Goal: Task Accomplishment & Management: Manage account settings

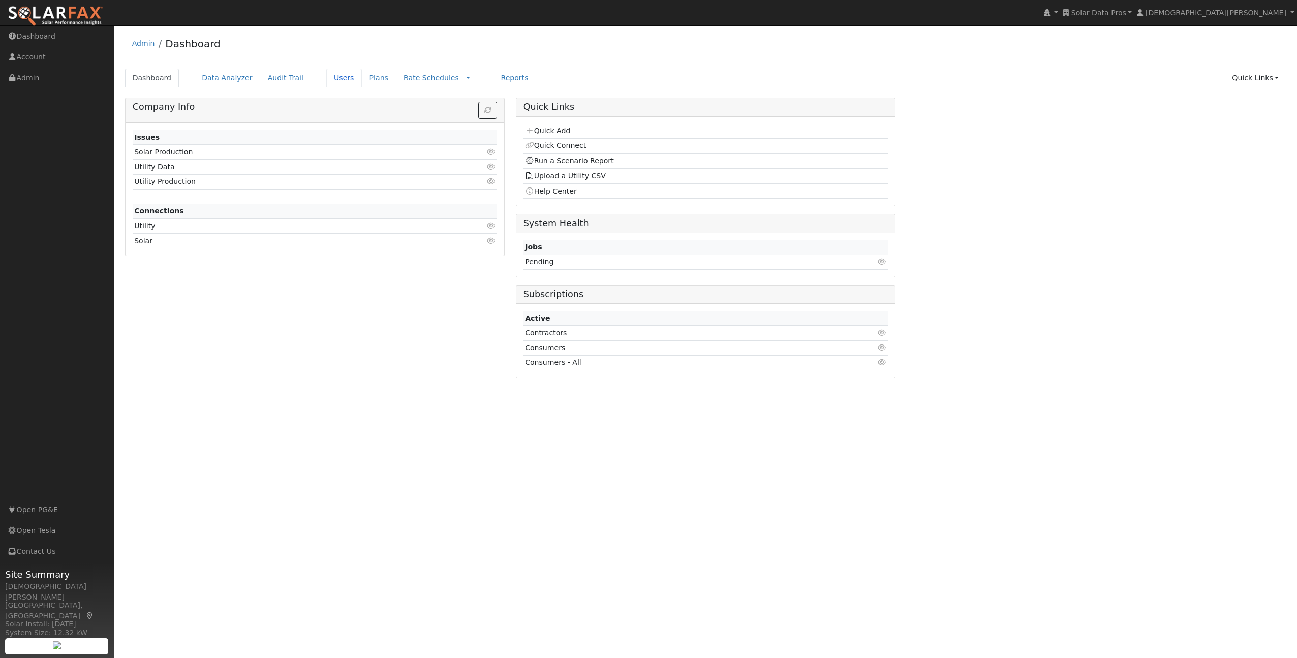
click at [336, 71] on link "Users" at bounding box center [344, 78] width 36 height 19
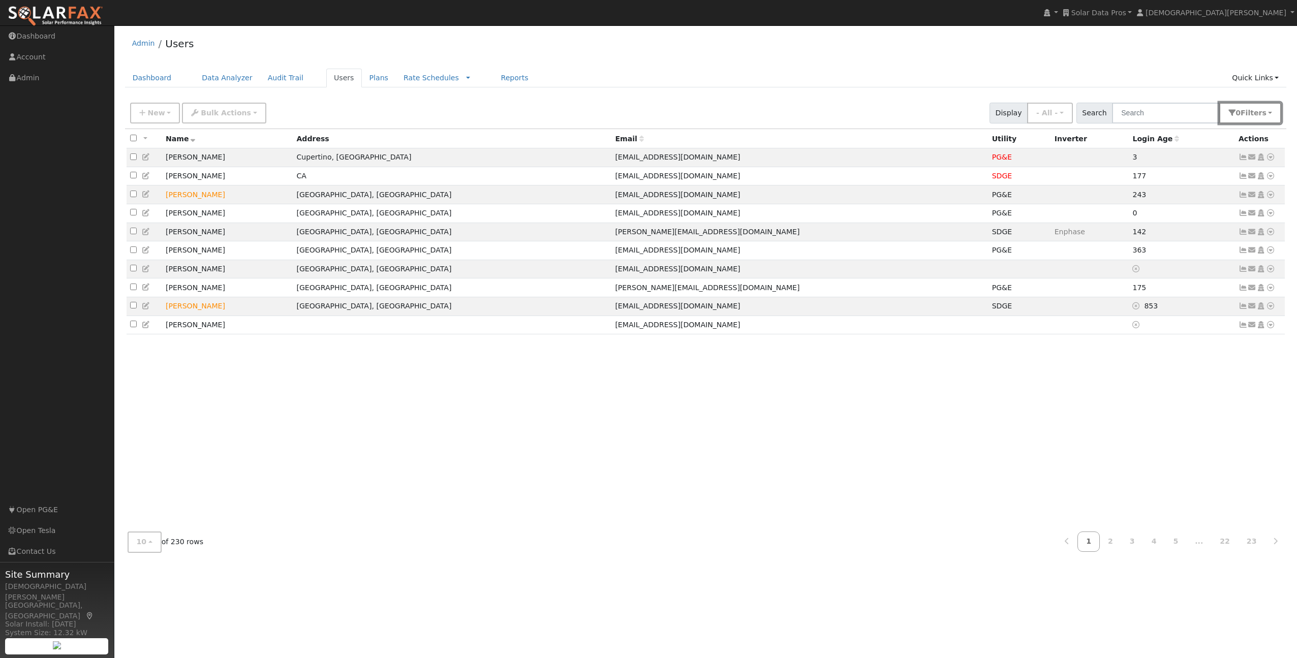
click at [1237, 110] on button "0 Filter s" at bounding box center [1251, 113] width 62 height 21
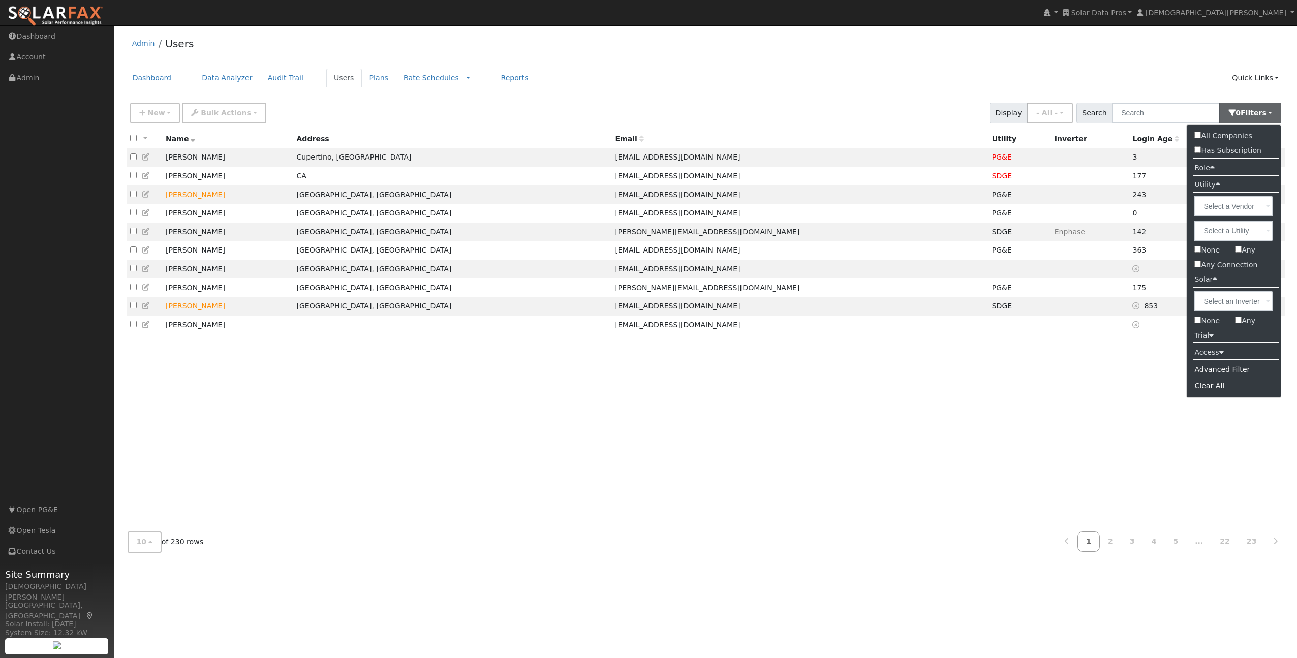
click at [1219, 371] on div "Advanced Filter" at bounding box center [1234, 370] width 94 height 16
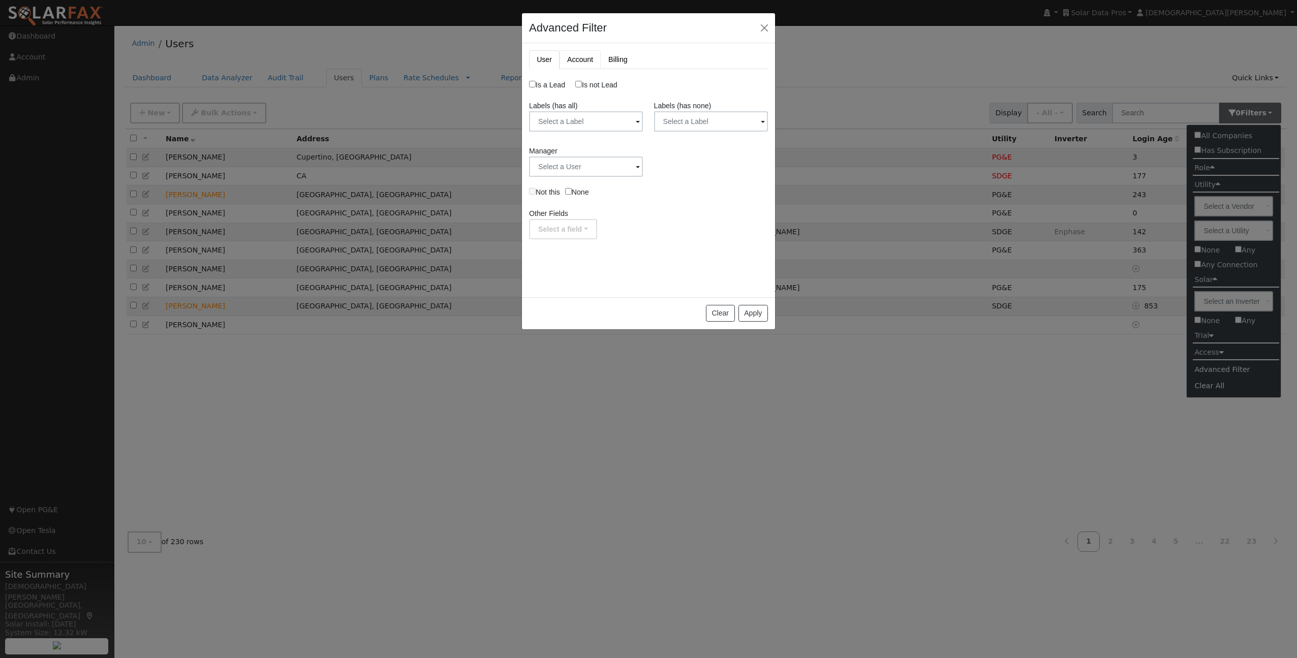
click at [579, 60] on link "Account" at bounding box center [580, 59] width 41 height 19
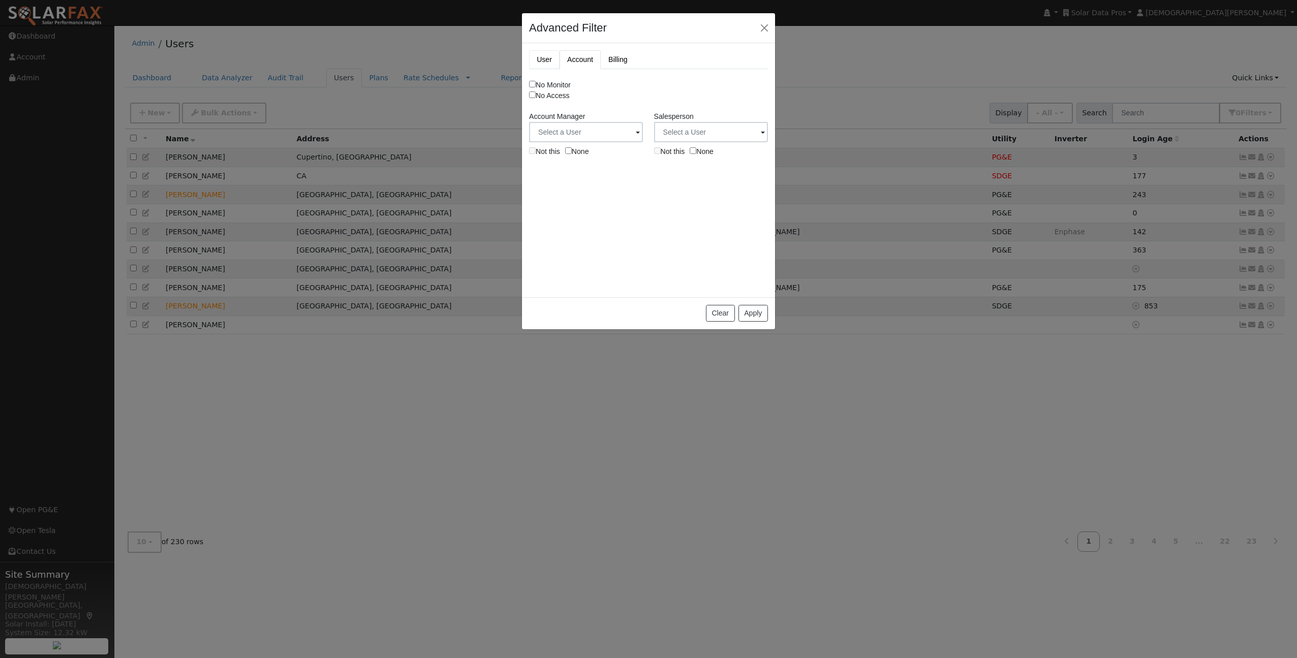
drag, startPoint x: 557, startPoint y: 58, endPoint x: 552, endPoint y: 68, distance: 10.9
click at [557, 58] on link "User" at bounding box center [544, 59] width 31 height 19
click at [545, 83] on label "Is a Lead" at bounding box center [547, 85] width 36 height 11
click at [536, 83] on input "Is a Lead" at bounding box center [532, 84] width 7 height 7
checkbox input "true"
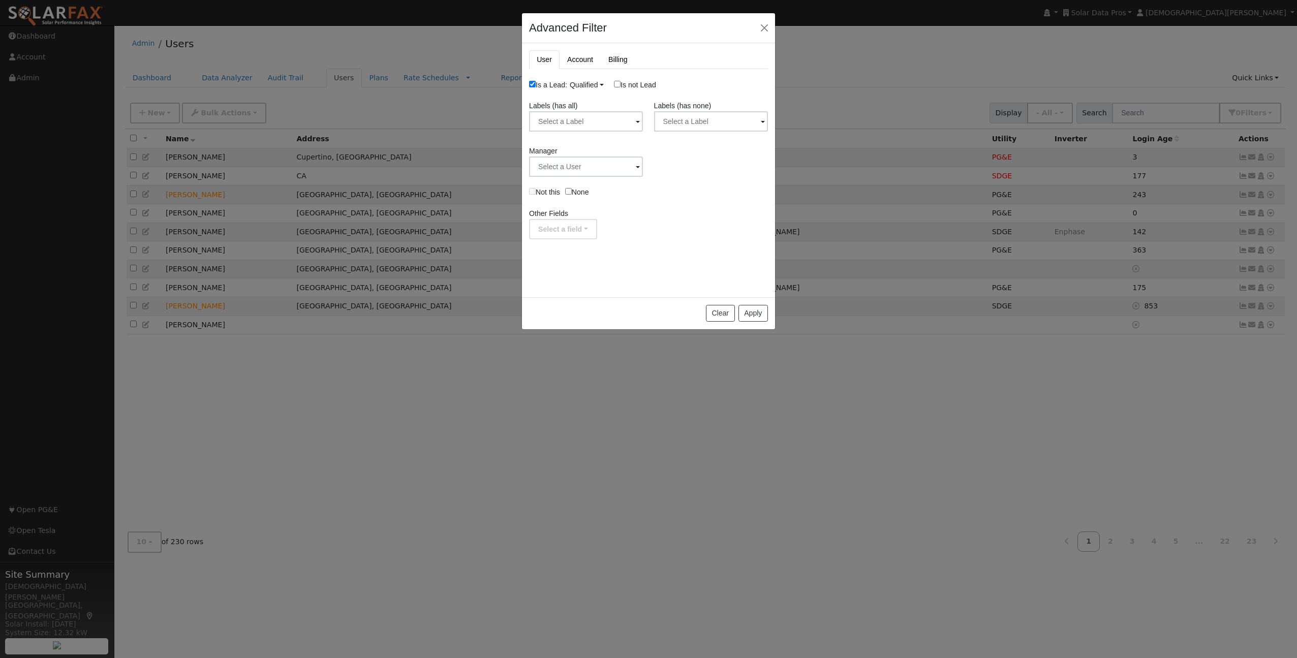
click at [586, 84] on link "Qualified" at bounding box center [587, 85] width 34 height 8
click at [683, 183] on div "Is a Lead: Qualified Unqualified Qualified Is not Lead Labels (has all) Label N…" at bounding box center [648, 160] width 239 height 160
click at [577, 59] on link "Account" at bounding box center [580, 59] width 41 height 19
click at [545, 57] on link "User" at bounding box center [544, 59] width 31 height 19
click at [583, 226] on button "Select a field" at bounding box center [563, 229] width 68 height 20
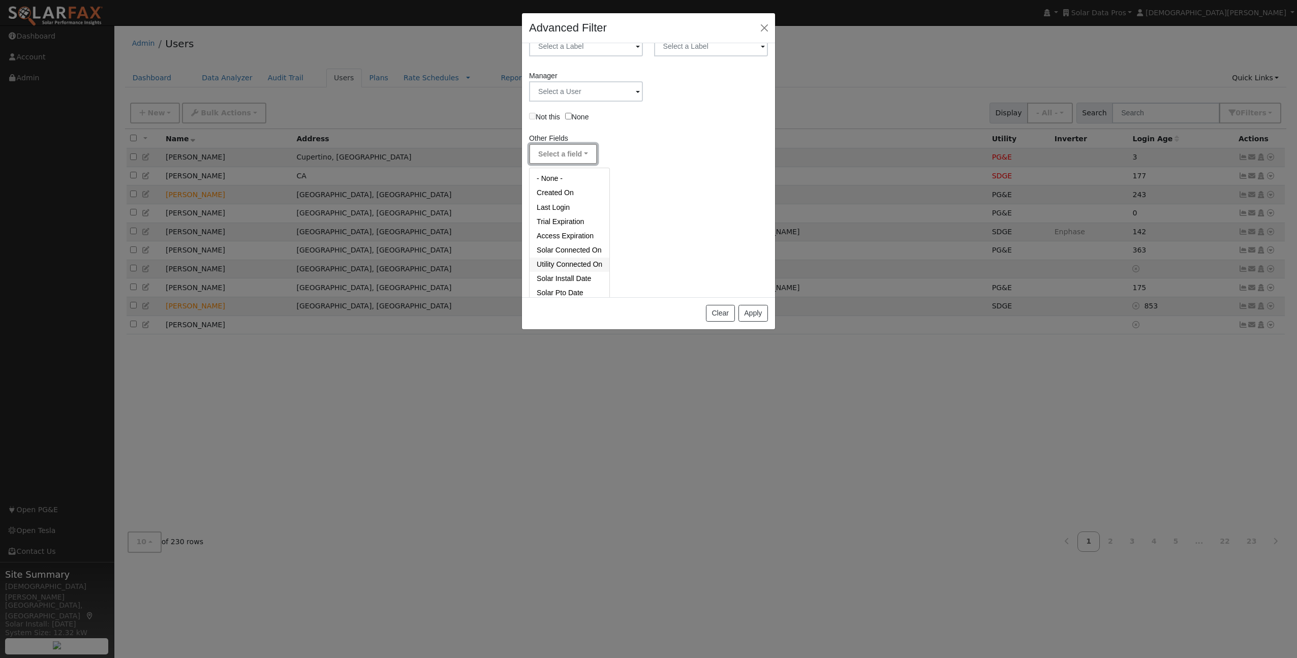
scroll to position [77, 0]
click at [574, 191] on link "Created On" at bounding box center [570, 191] width 80 height 14
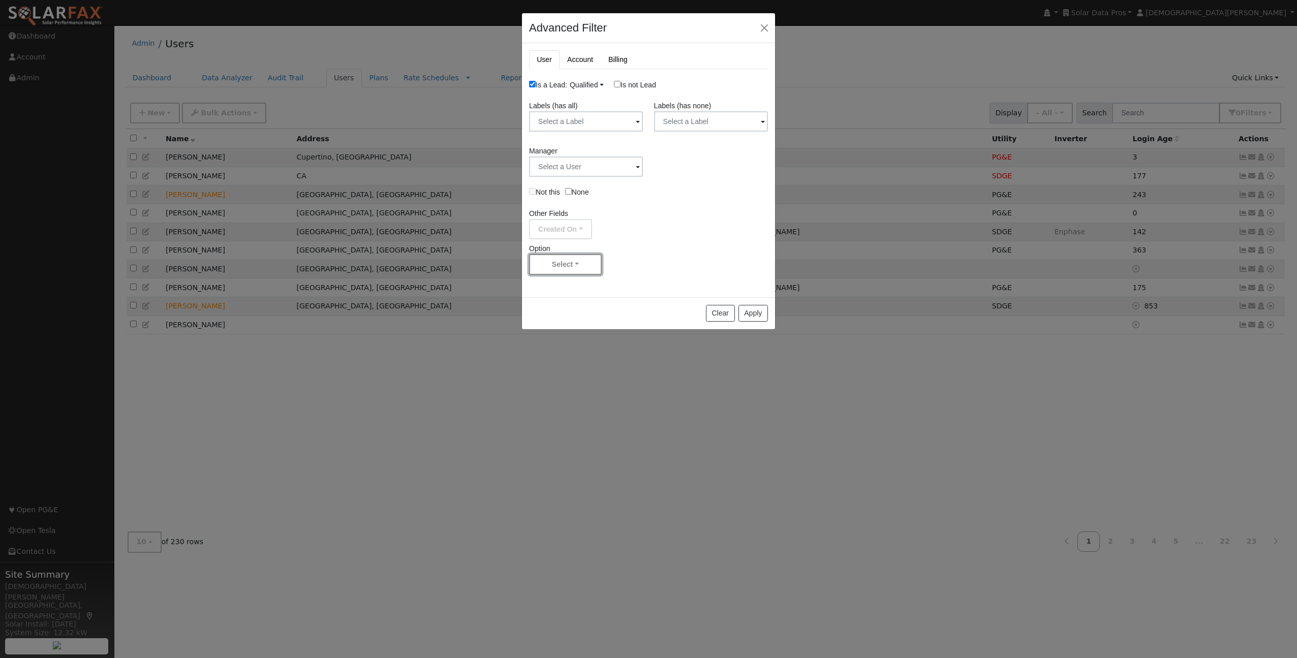
click at [572, 265] on button "Select" at bounding box center [565, 264] width 73 height 21
click at [564, 200] on link "Less than" at bounding box center [565, 199] width 71 height 14
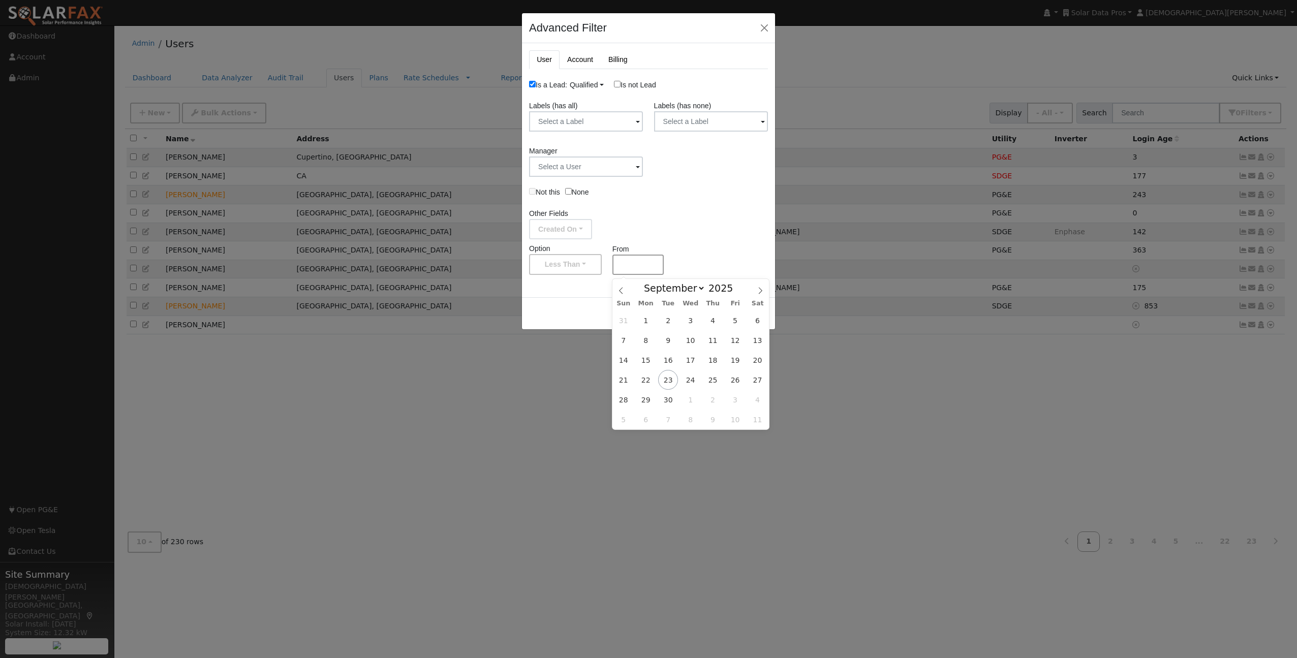
click at [642, 265] on input "text" at bounding box center [639, 265] width 52 height 20
click at [685, 287] on select "January February March April May June July August September October November De…" at bounding box center [672, 288] width 67 height 12
select select "0"
click at [642, 282] on select "January February March April May June July August September October November De…" at bounding box center [672, 288] width 67 height 12
click at [684, 320] on span "1" at bounding box center [691, 321] width 20 height 20
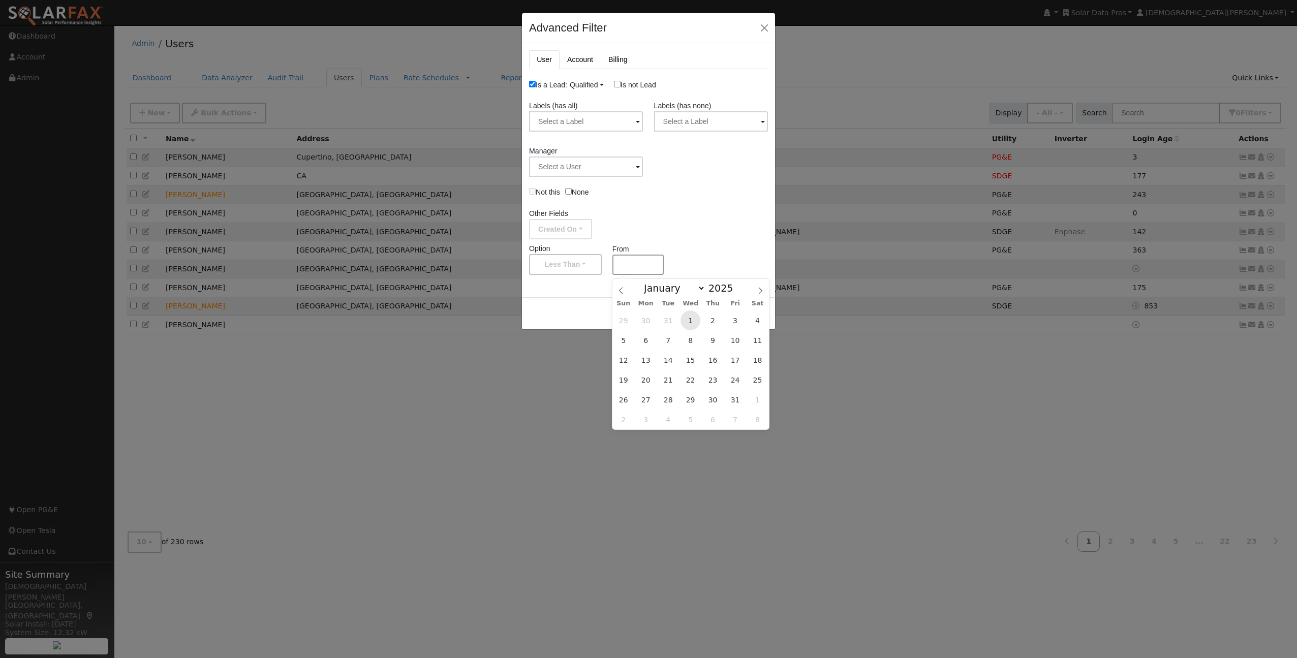
type input "[DATE]"
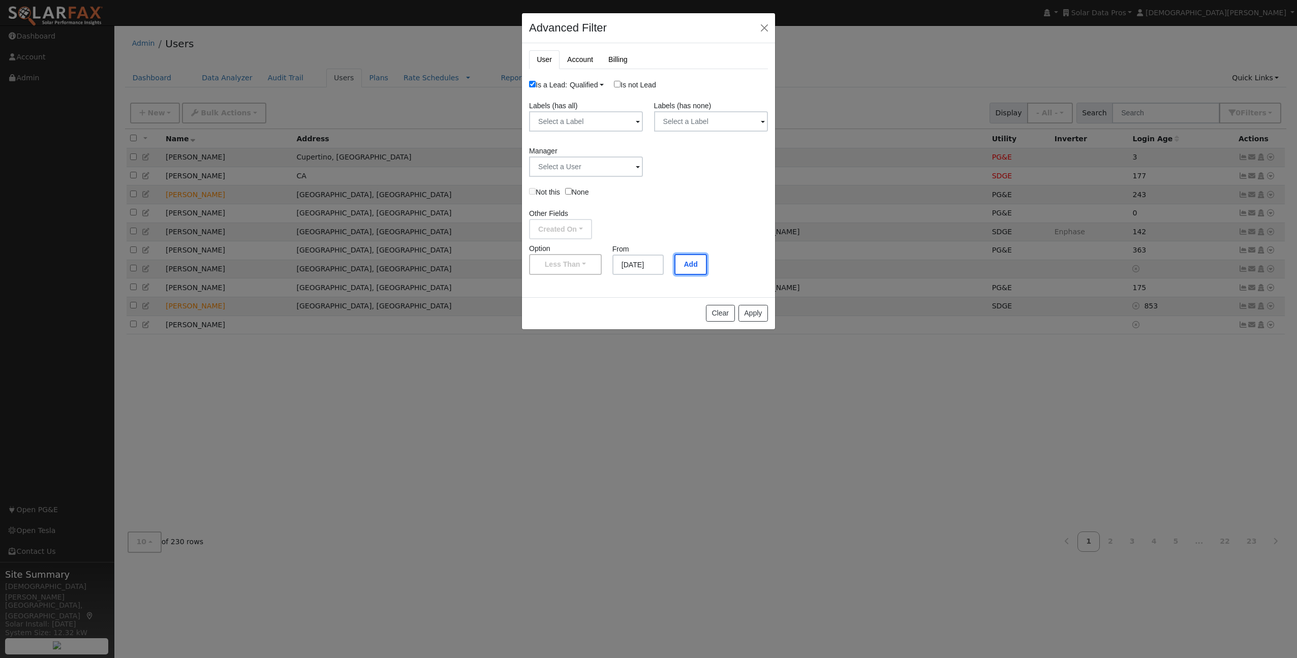
click at [694, 269] on button "Add" at bounding box center [691, 264] width 32 height 21
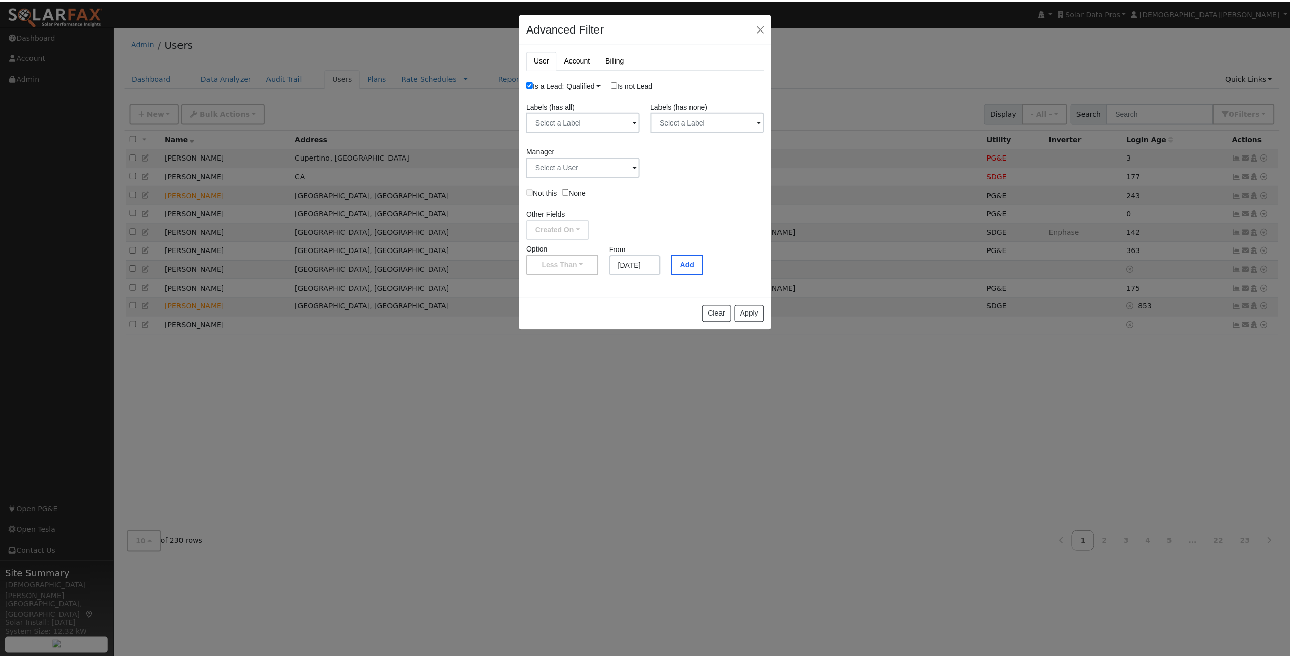
scroll to position [0, 0]
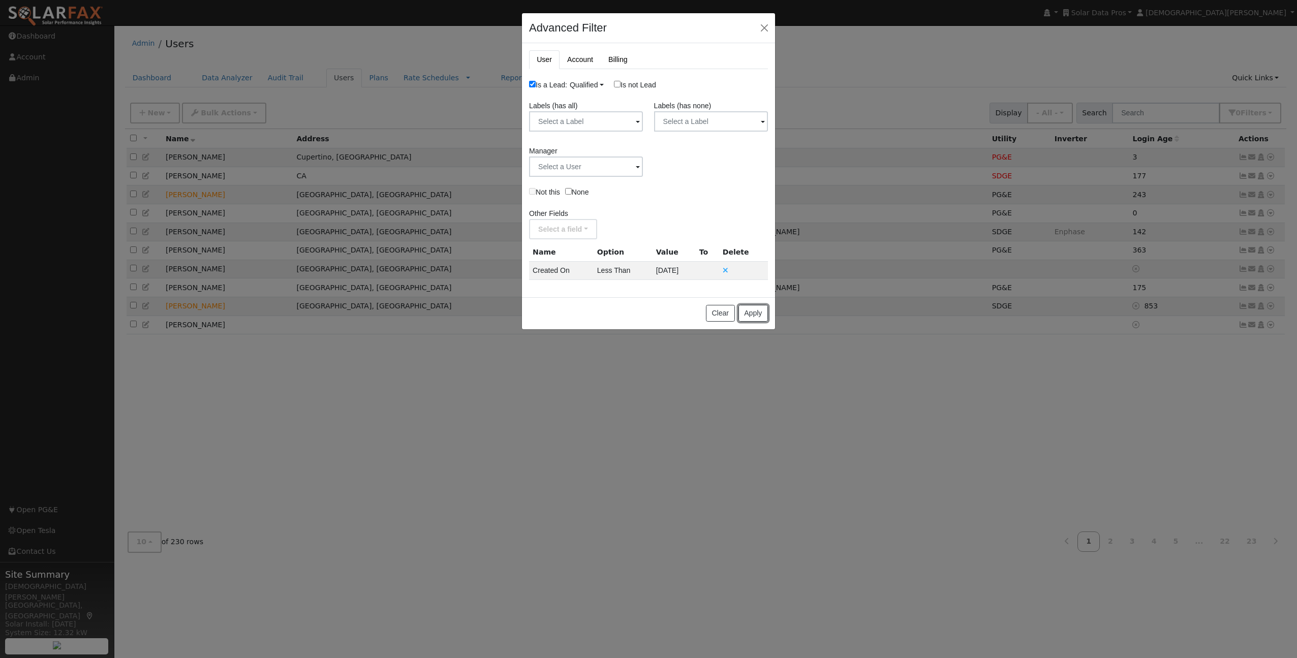
click at [750, 313] on button "Apply" at bounding box center [753, 313] width 29 height 17
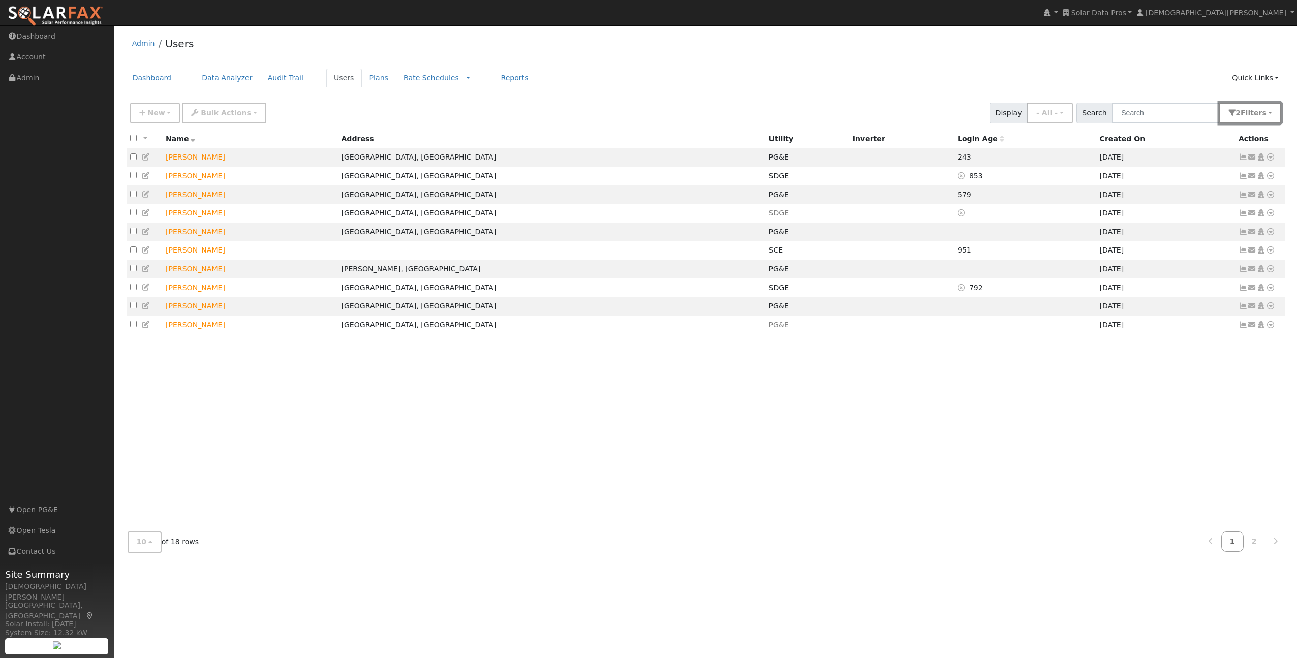
click at [1246, 115] on span "Filter s" at bounding box center [1254, 113] width 26 height 8
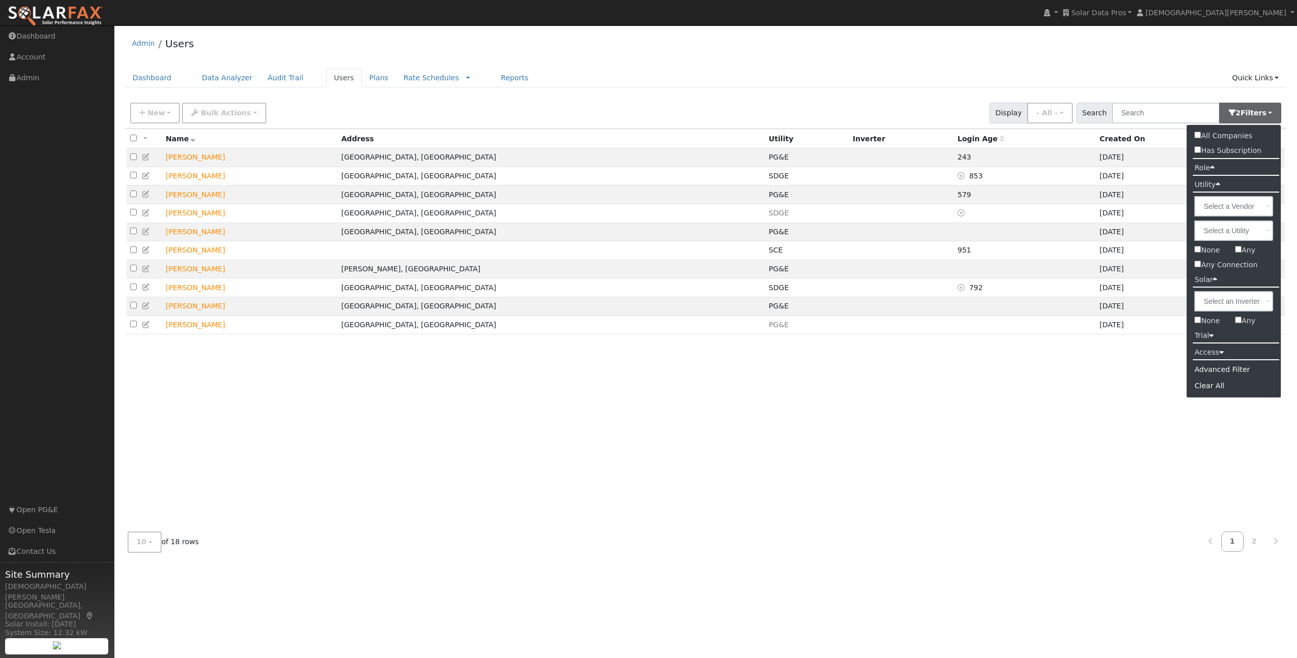
click at [1093, 425] on div "All None All on page None on page Name Address Utility Inverter Login Age Creat…" at bounding box center [706, 326] width 1162 height 395
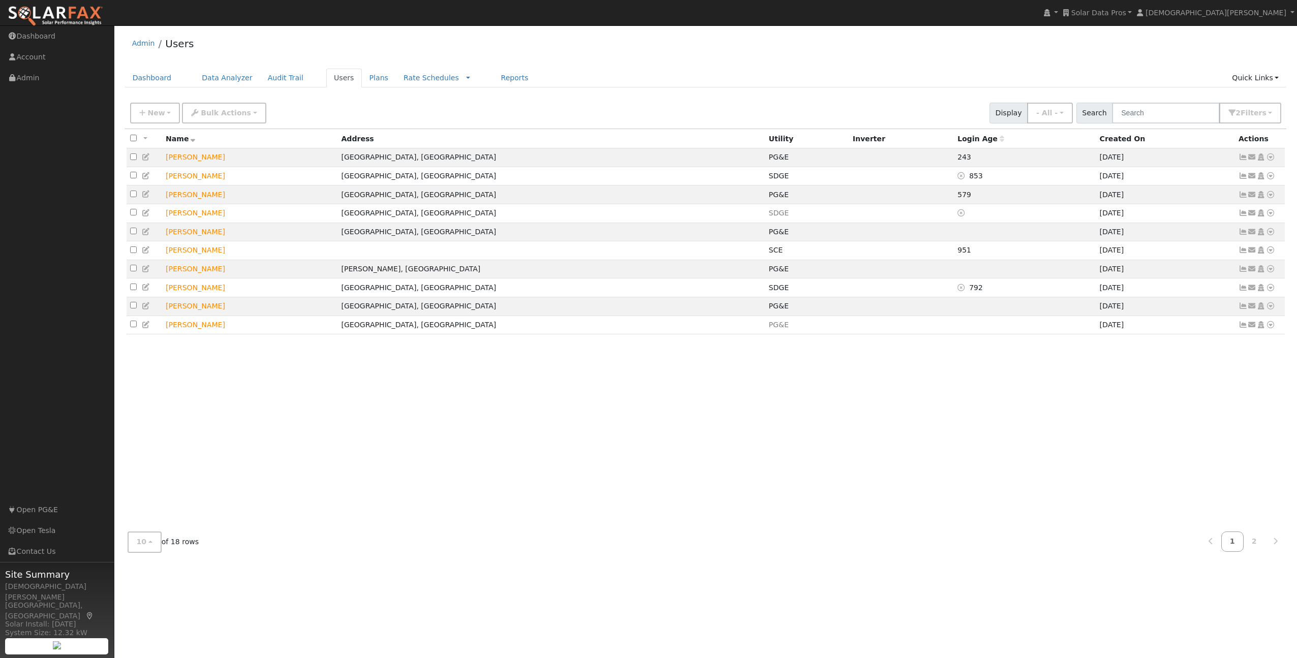
click at [167, 538] on span "10 10 25 50 100 of 18 rows" at bounding box center [164, 542] width 72 height 21
click at [155, 542] on button "10" at bounding box center [145, 542] width 34 height 21
click at [154, 522] on link "100" at bounding box center [163, 519] width 71 height 14
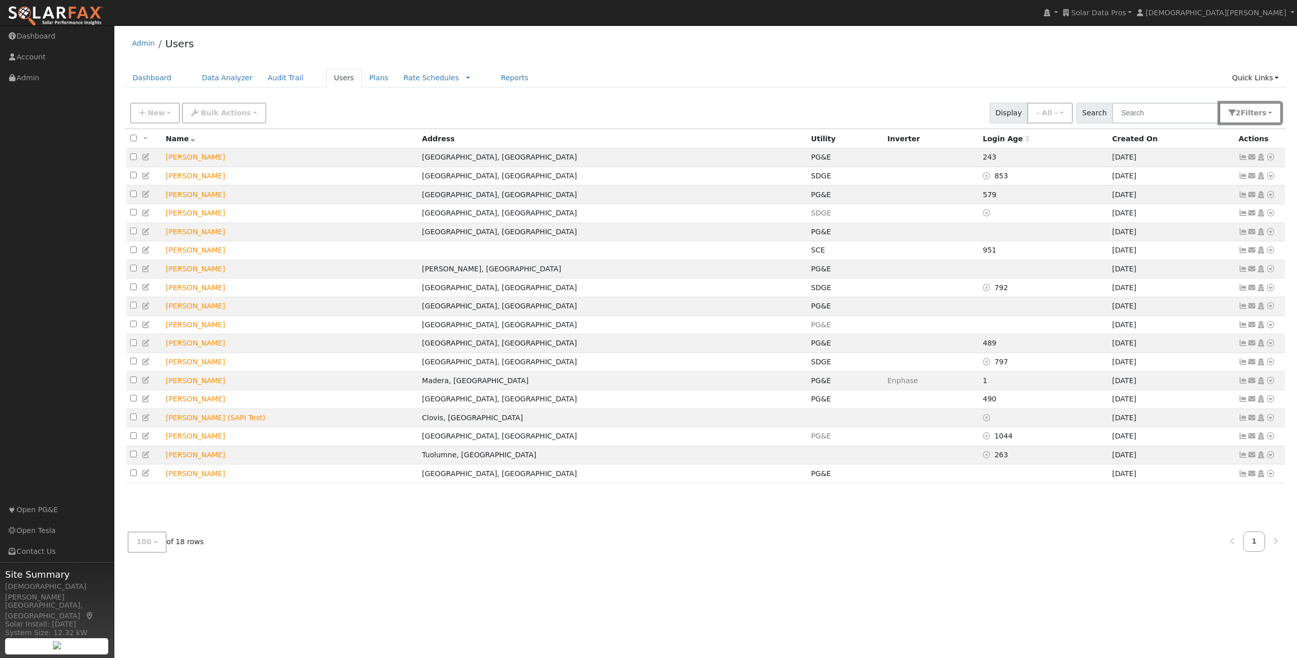
click at [1249, 107] on button "2 Filter s" at bounding box center [1251, 113] width 62 height 21
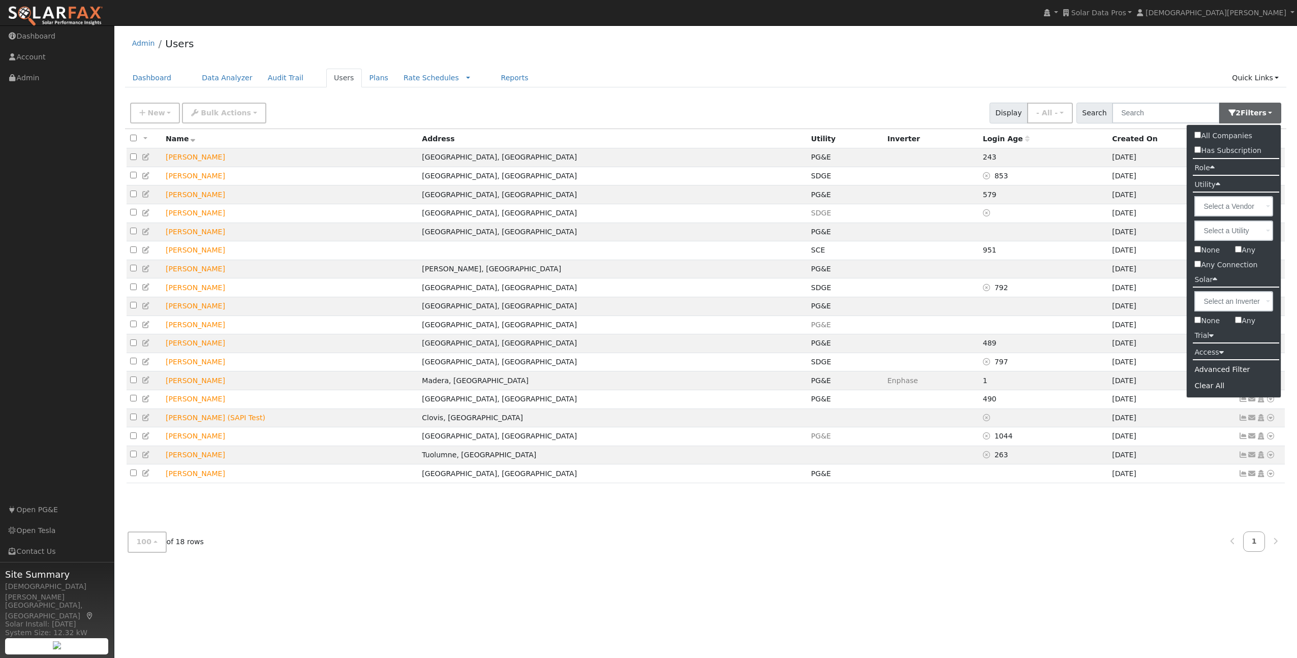
click at [1237, 135] on label "All Companies" at bounding box center [1223, 136] width 73 height 15
click at [1201, 135] on input "All Companies" at bounding box center [1198, 135] width 7 height 7
checkbox input "true"
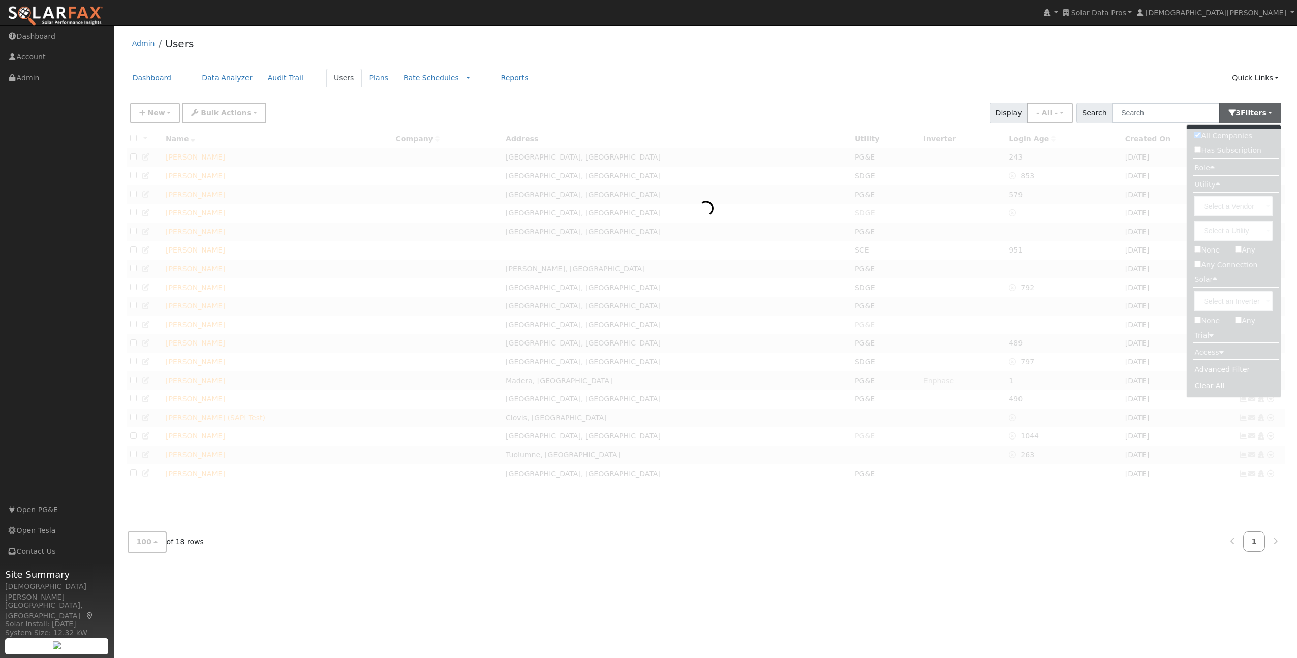
click at [959, 104] on div "New Add User Quick Add Quick Connect Quick Convert Lead Bulk Actions Send Email…" at bounding box center [706, 111] width 1156 height 24
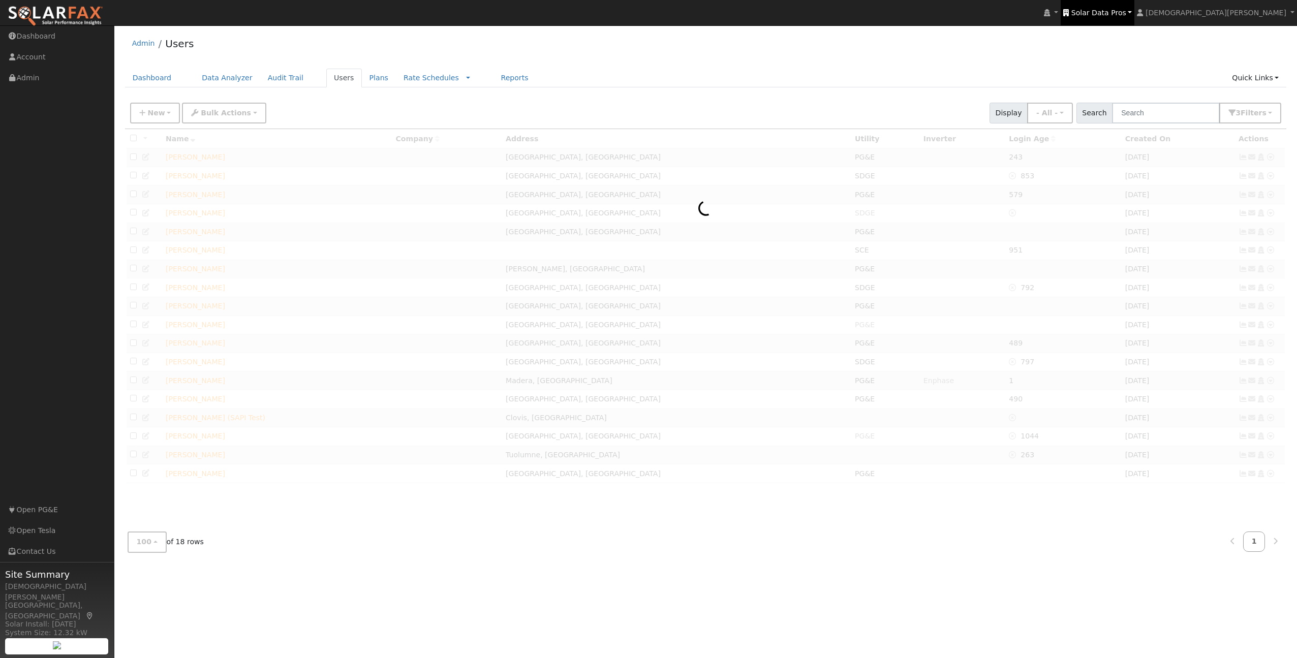
click at [1127, 14] on span "Solar Data Pros" at bounding box center [1099, 13] width 55 height 8
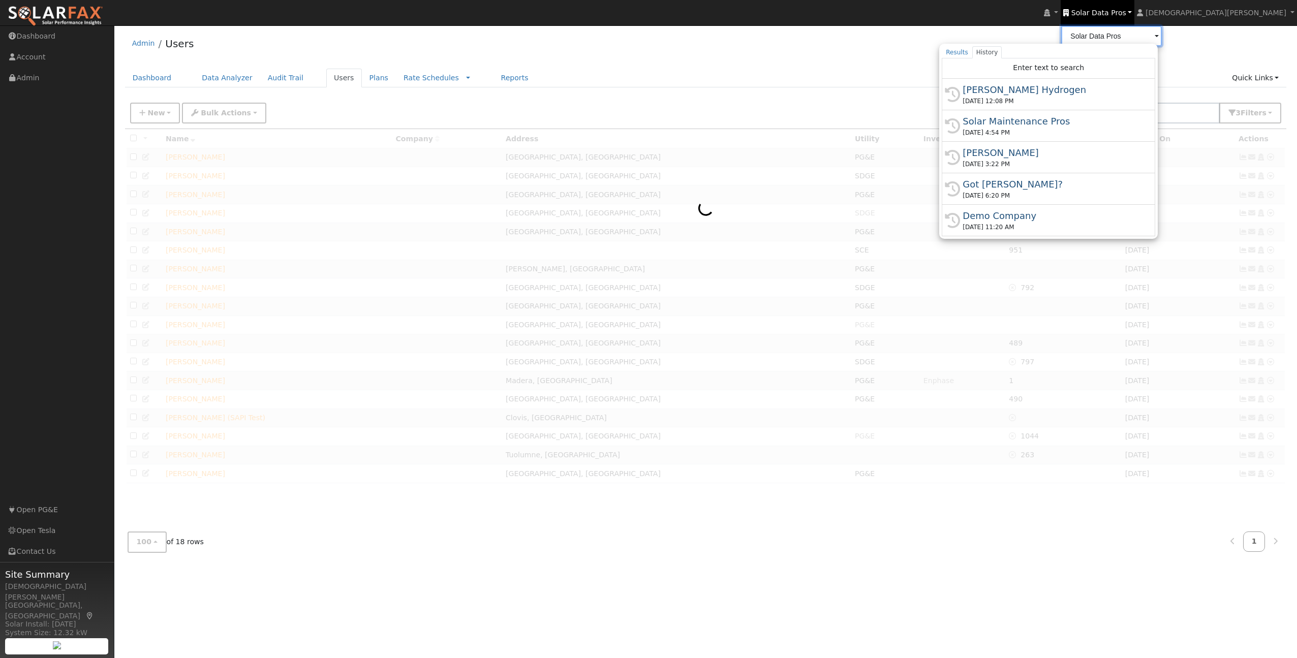
click at [1120, 121] on div "Solar Maintenance Pros" at bounding box center [1053, 121] width 181 height 14
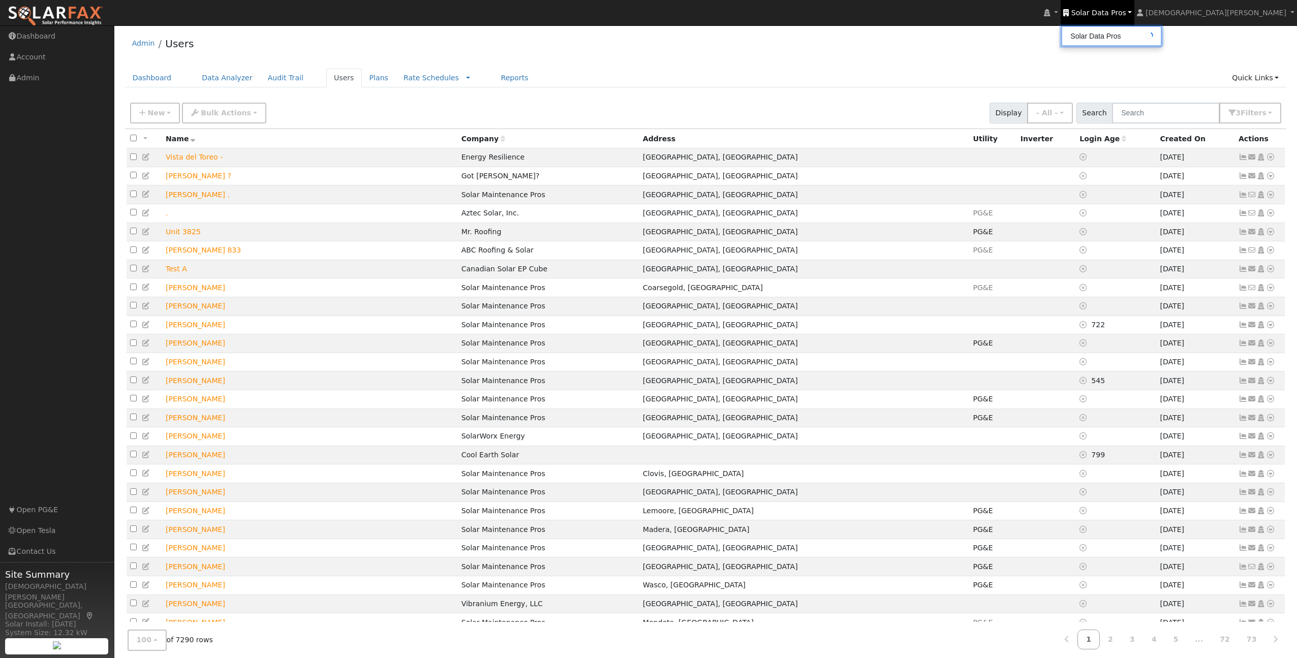
type input "Solar Maintenance Pros"
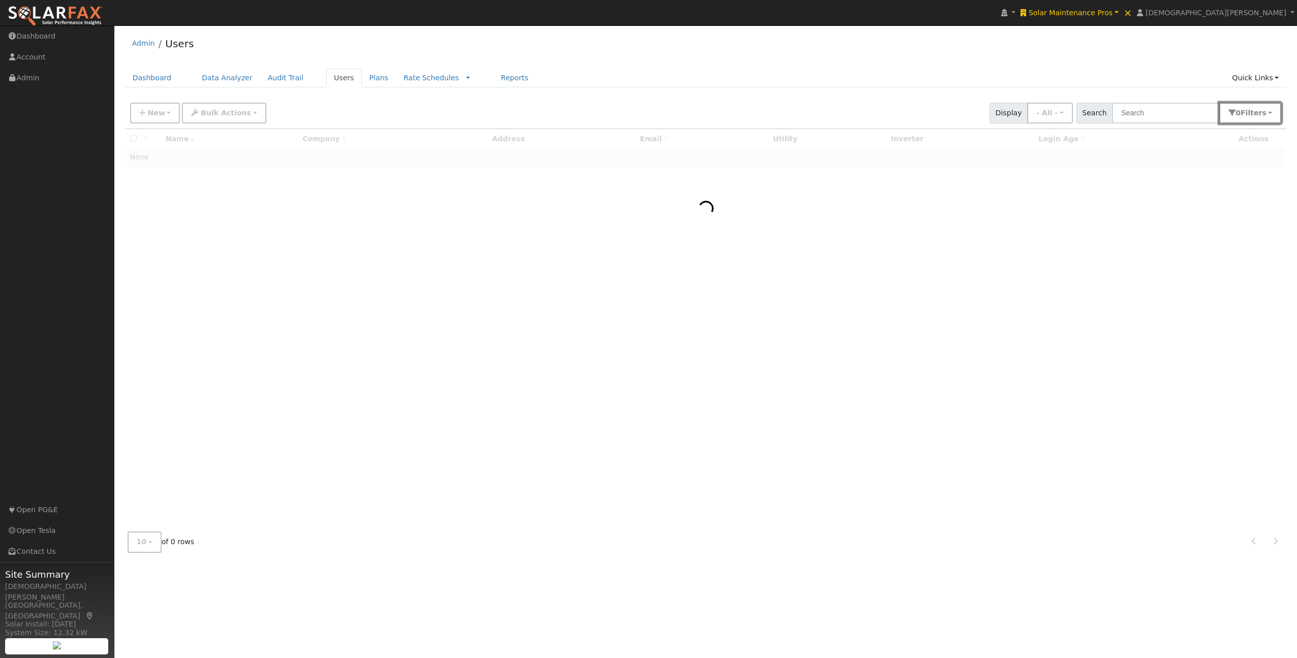
click at [1238, 110] on button "0 Filter s" at bounding box center [1251, 113] width 62 height 21
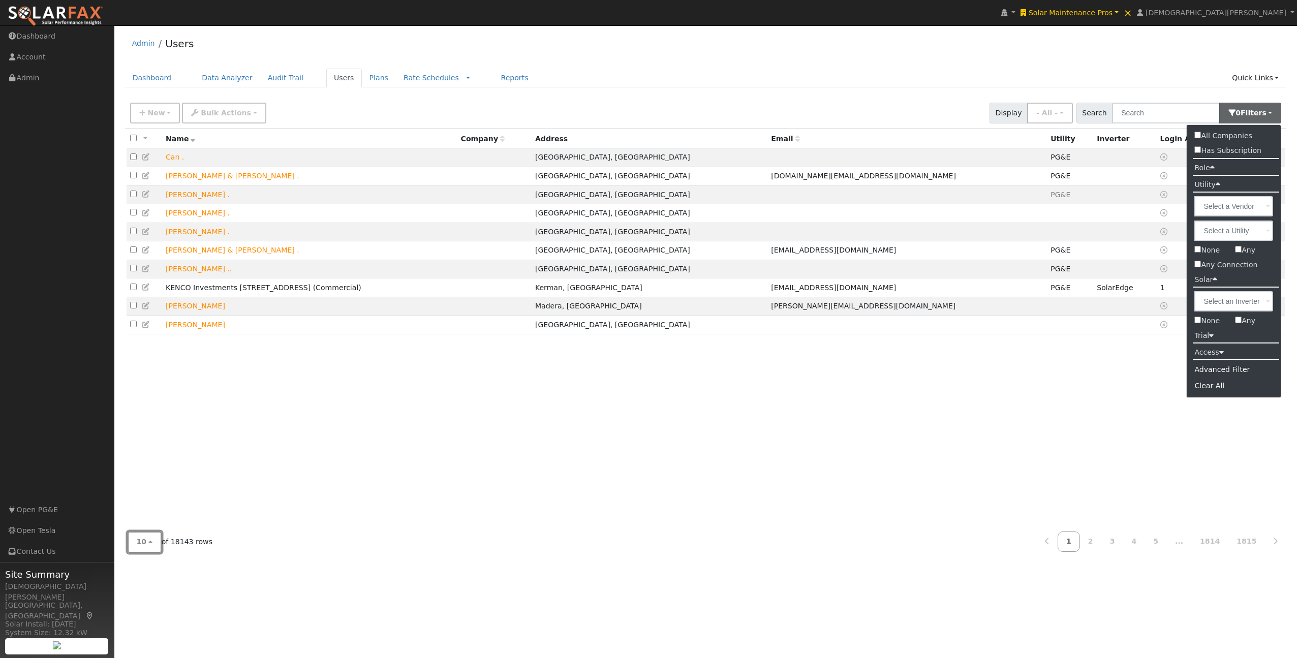
click at [157, 533] on button "10" at bounding box center [145, 542] width 34 height 21
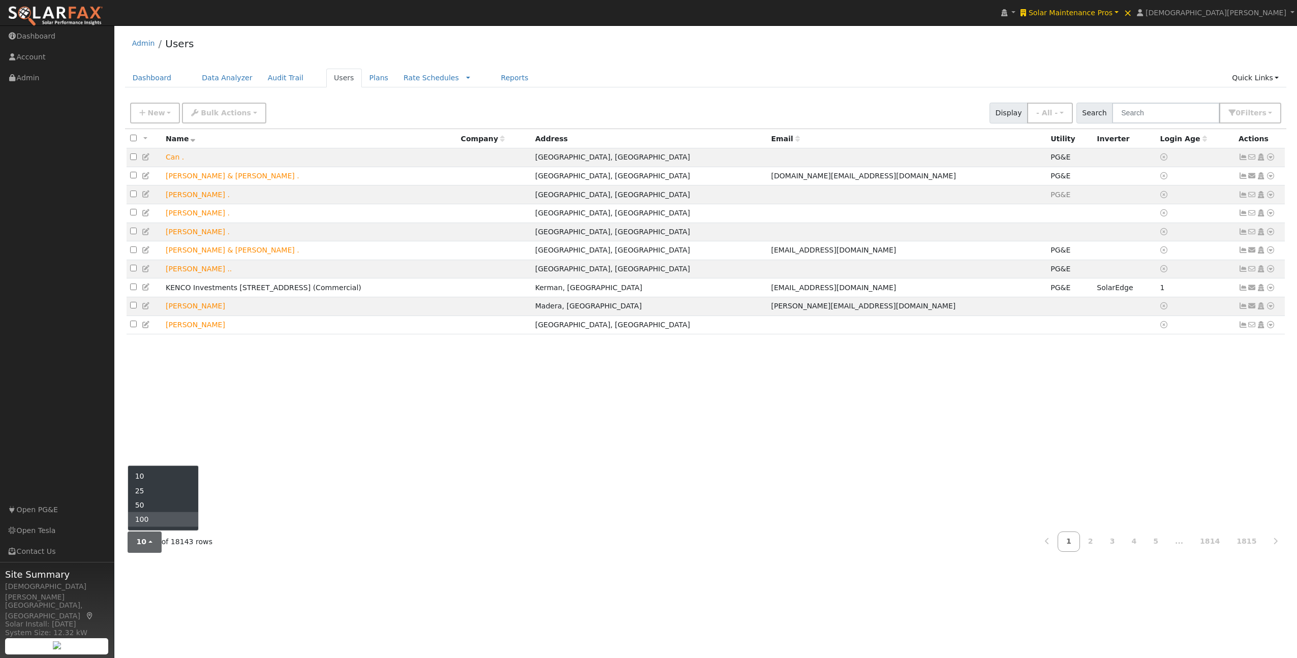
click at [161, 520] on link "100" at bounding box center [163, 519] width 71 height 14
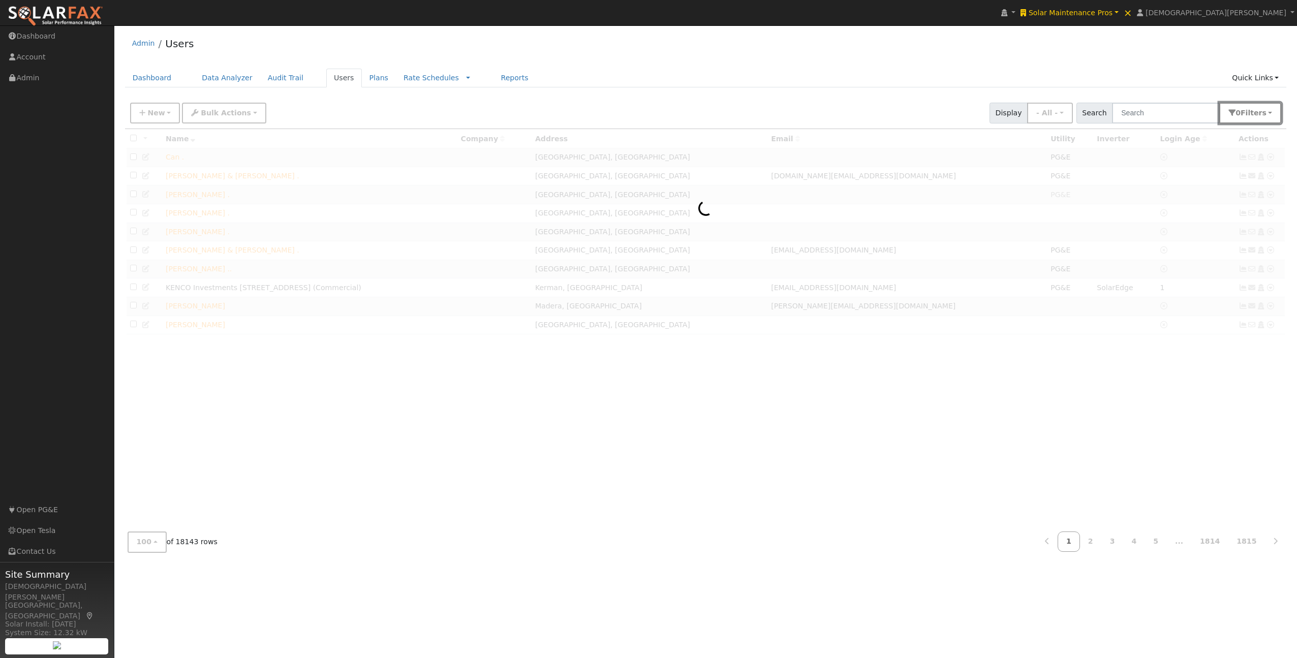
click at [1259, 120] on button "0 Filter s" at bounding box center [1251, 113] width 62 height 21
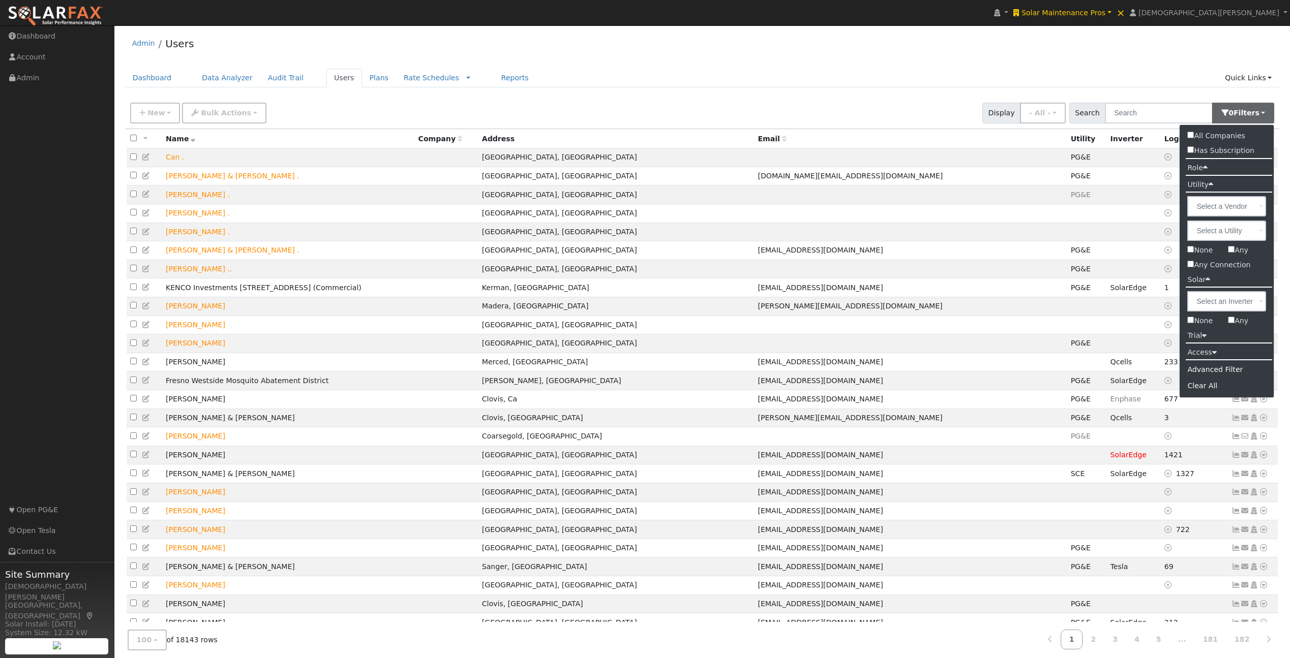
click at [1223, 370] on div "Advanced Filter" at bounding box center [1226, 370] width 94 height 16
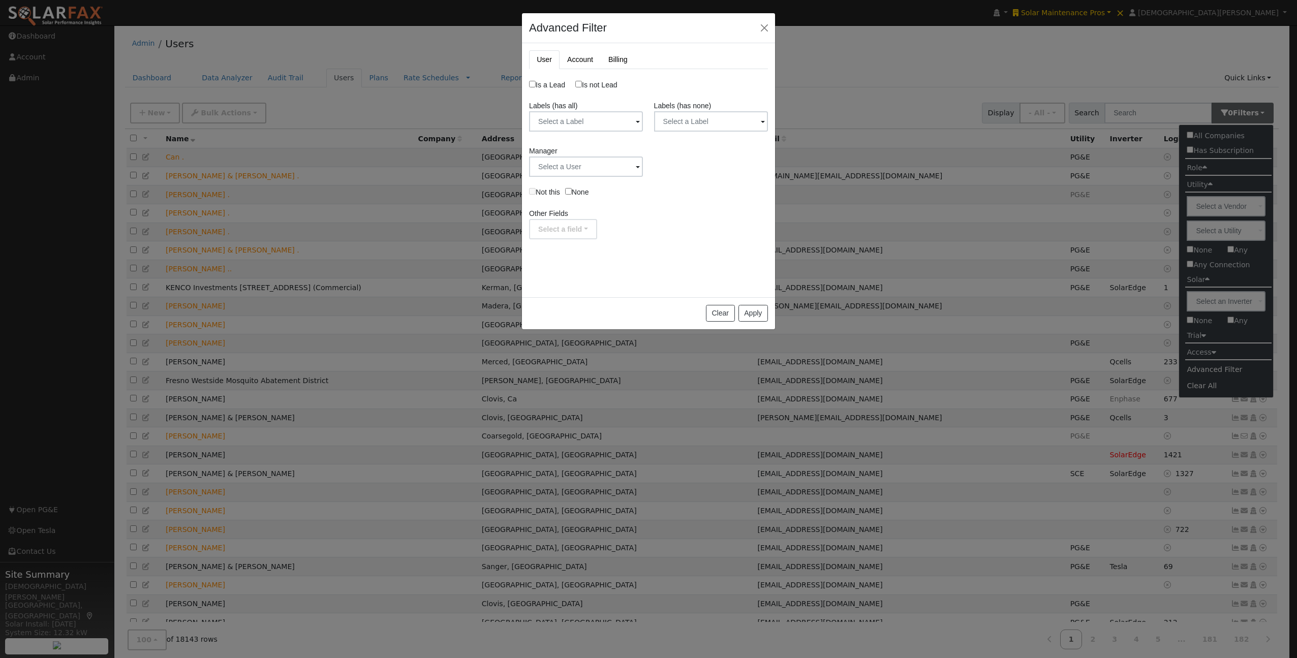
click at [553, 85] on label "Is a Lead" at bounding box center [547, 85] width 36 height 11
click at [536, 85] on input "Is a Lead" at bounding box center [532, 84] width 7 height 7
checkbox input "true"
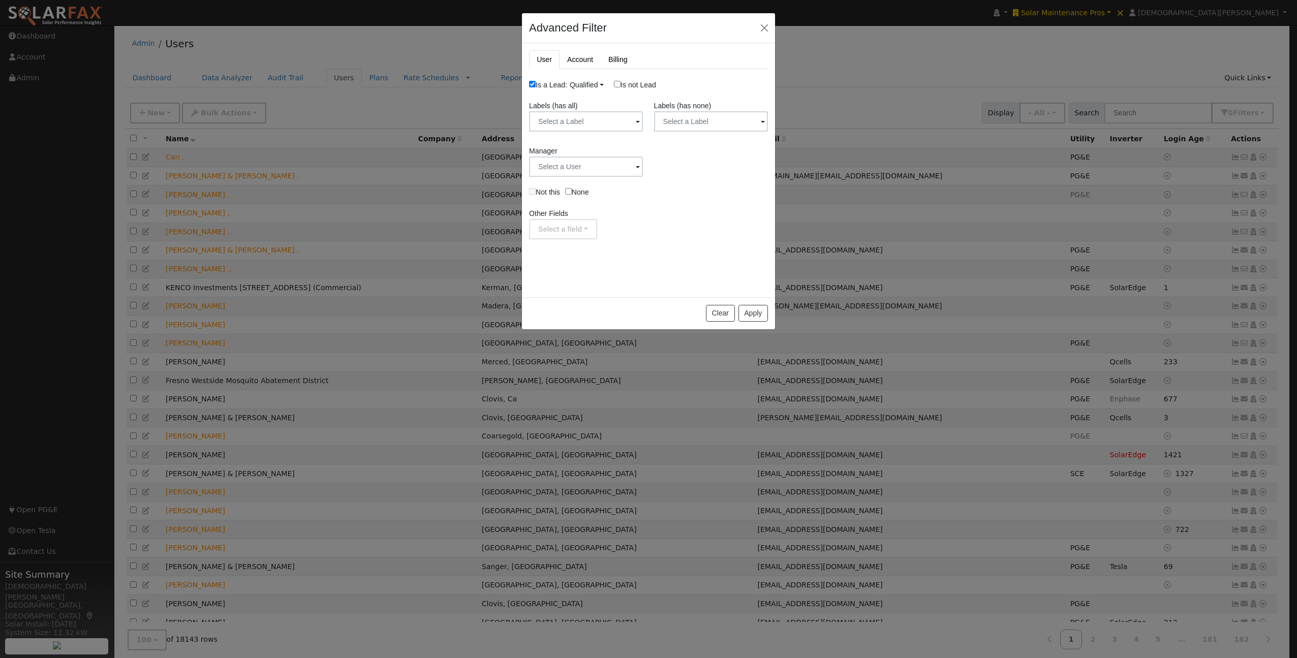
click at [592, 243] on div "User Account Billing Is a Lead: Qualified Unqualified Qualified Is not Lead Lab…" at bounding box center [648, 170] width 253 height 254
drag, startPoint x: 574, startPoint y: 231, endPoint x: 576, endPoint y: 238, distance: 6.8
click at [575, 232] on button "Select a field" at bounding box center [563, 229] width 68 height 20
click at [578, 271] on link "Created On" at bounding box center [570, 268] width 80 height 14
click at [584, 264] on button "Select" at bounding box center [565, 264] width 73 height 21
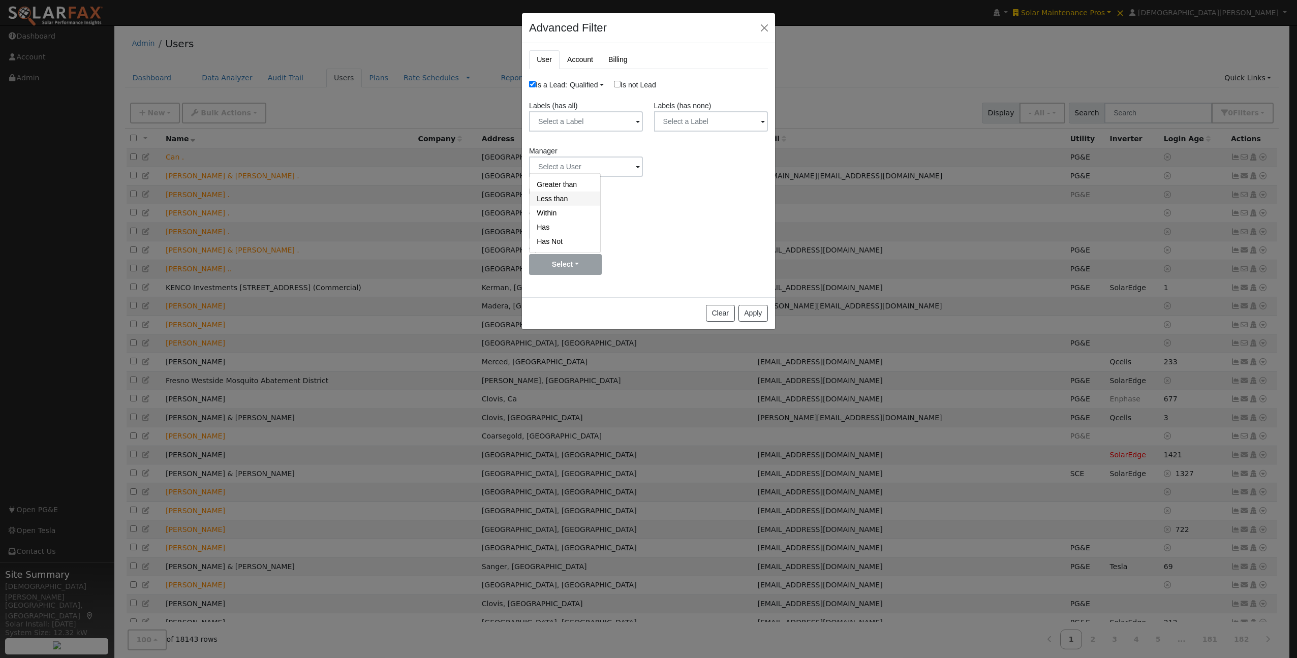
click at [567, 204] on link "Less than" at bounding box center [565, 199] width 71 height 14
click at [630, 266] on input "text" at bounding box center [639, 265] width 52 height 20
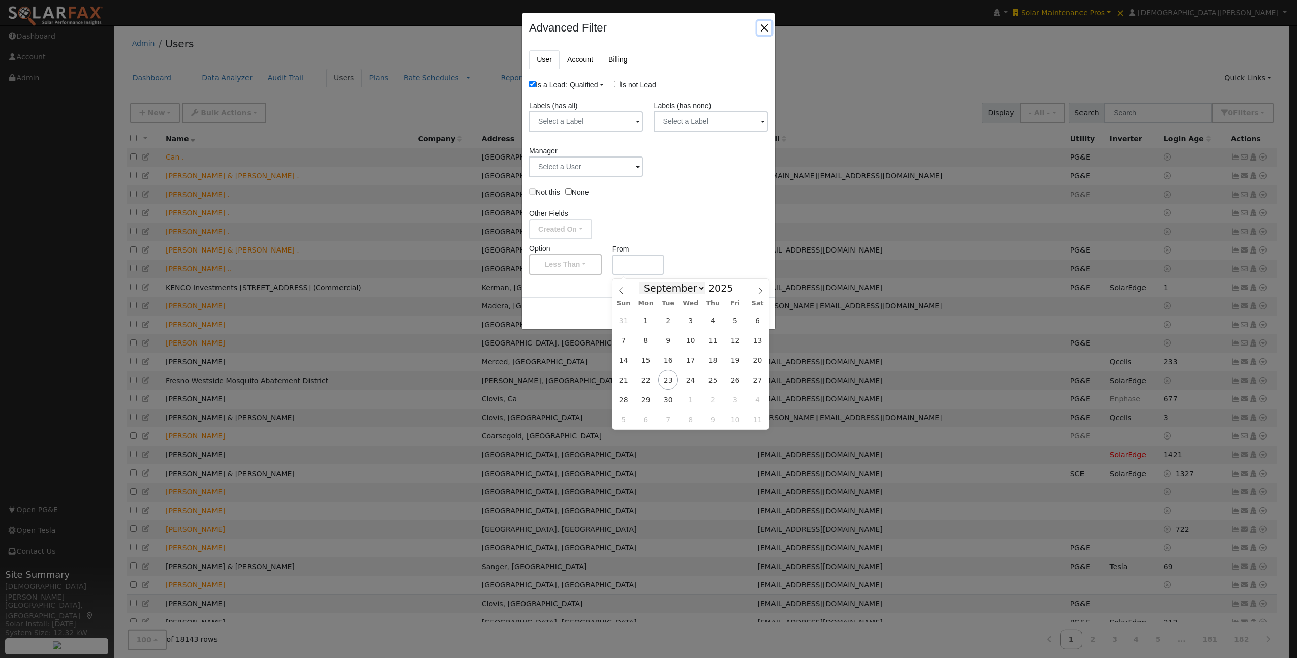
click at [697, 287] on select "January February March April May June July August September October November De…" at bounding box center [672, 288] width 67 height 12
select select "0"
click at [642, 282] on select "January February March April May June July August September October November De…" at bounding box center [672, 288] width 67 height 12
click at [687, 319] on span "1" at bounding box center [691, 321] width 20 height 20
type input "[DATE]"
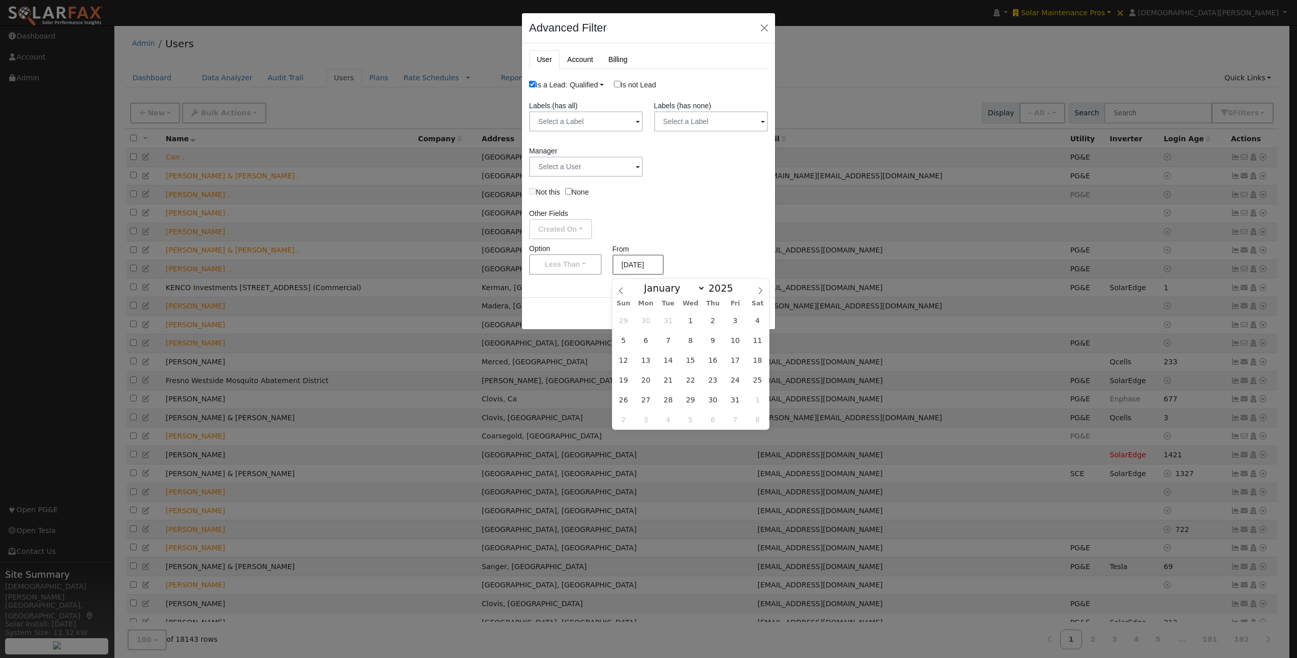
scroll to position [0, 3]
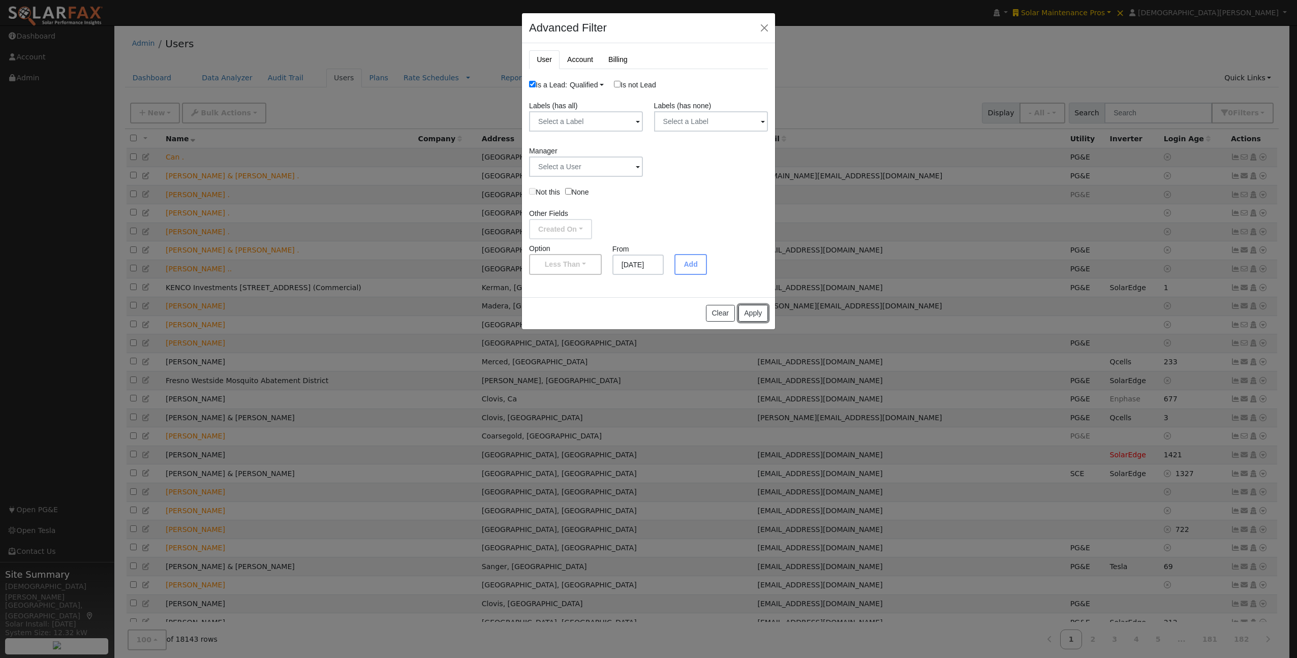
click at [753, 318] on button "Apply" at bounding box center [753, 313] width 29 height 17
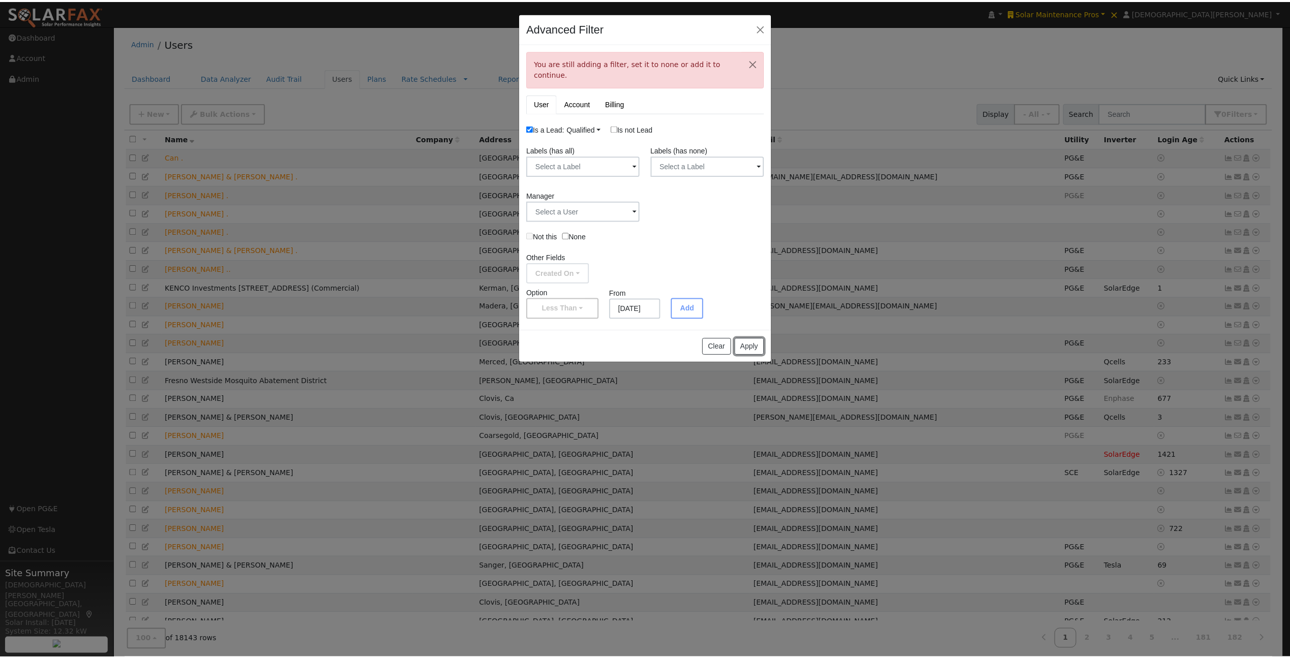
scroll to position [0, 0]
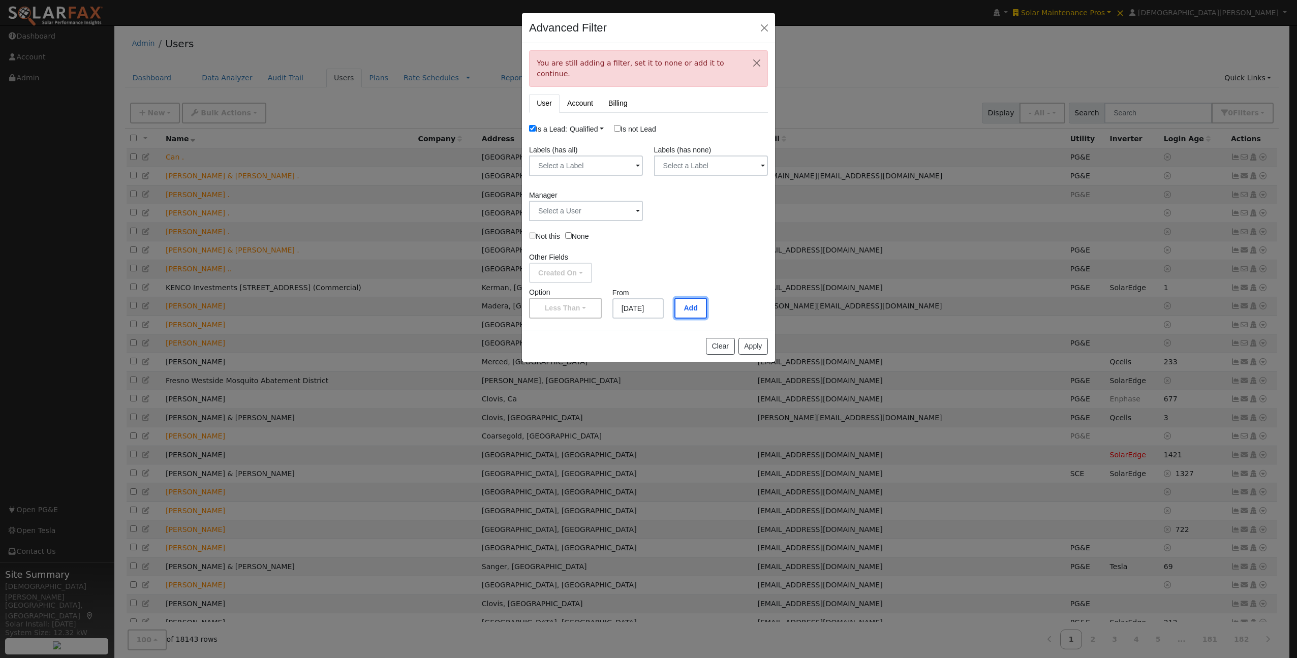
click at [699, 300] on button "Add" at bounding box center [691, 308] width 32 height 21
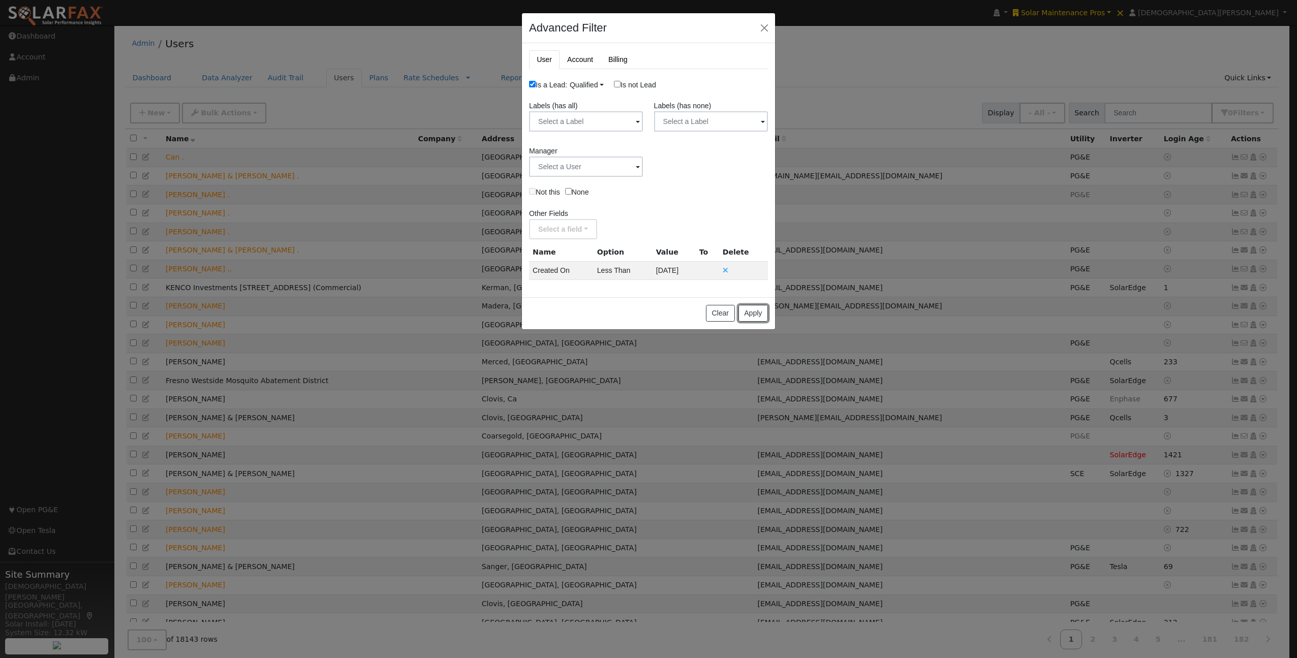
click at [753, 308] on button "Apply" at bounding box center [753, 313] width 29 height 17
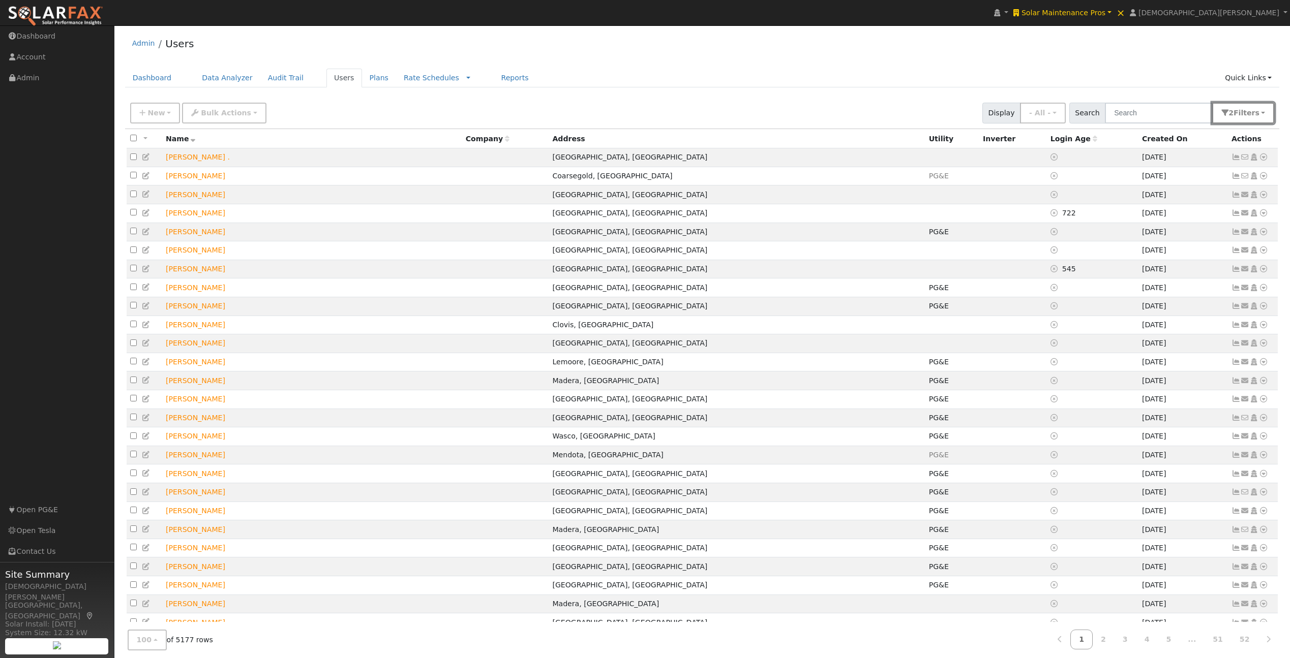
click at [1254, 116] on span "Filter s" at bounding box center [1246, 113] width 26 height 8
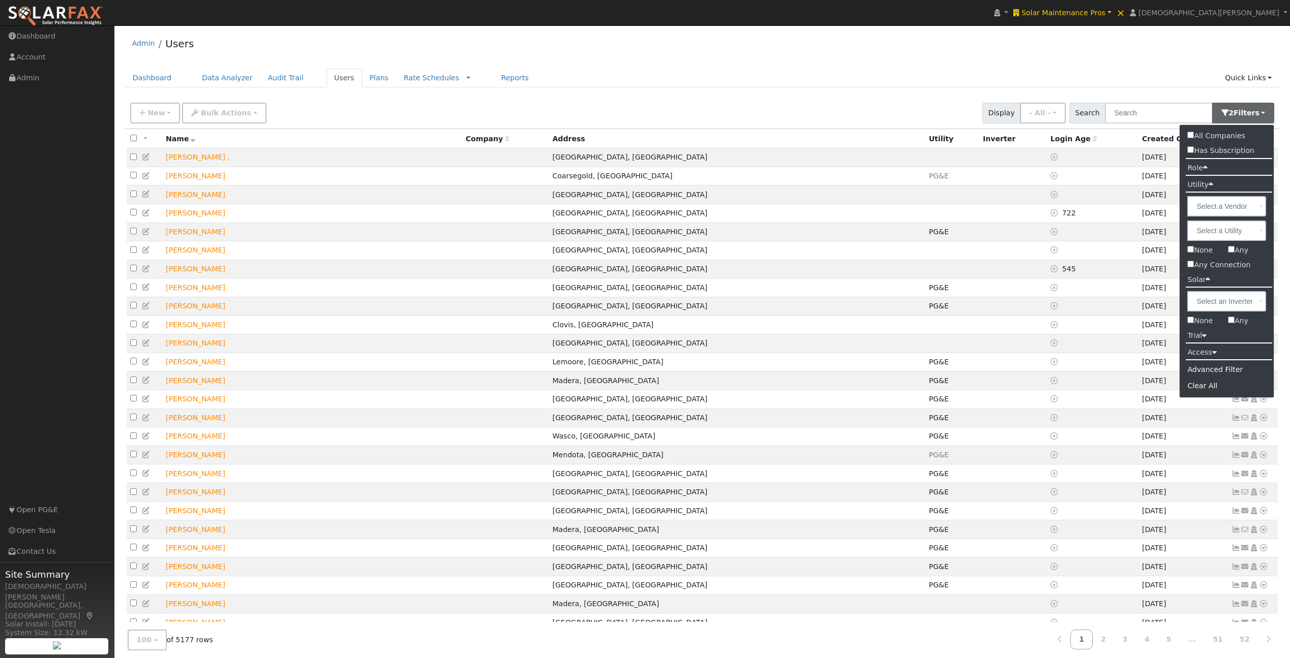
click at [1233, 250] on input "Any" at bounding box center [1231, 249] width 7 height 7
checkbox input "true"
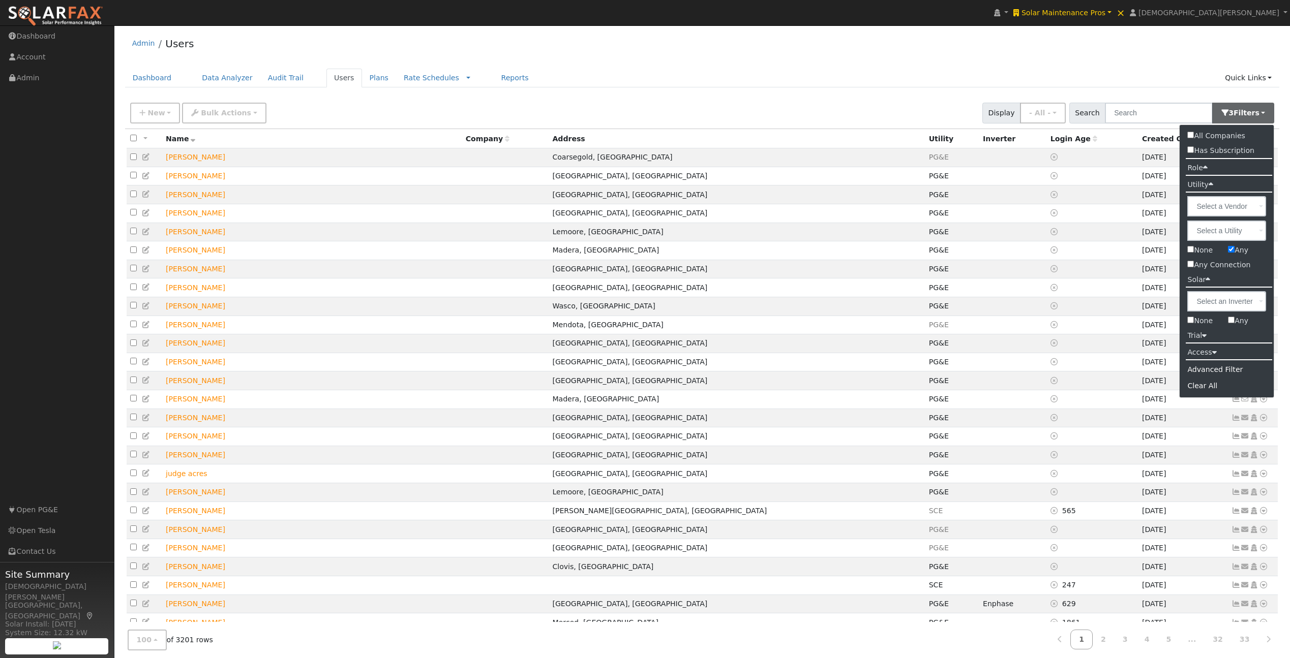
click at [1209, 369] on div "Advanced Filter" at bounding box center [1226, 370] width 94 height 16
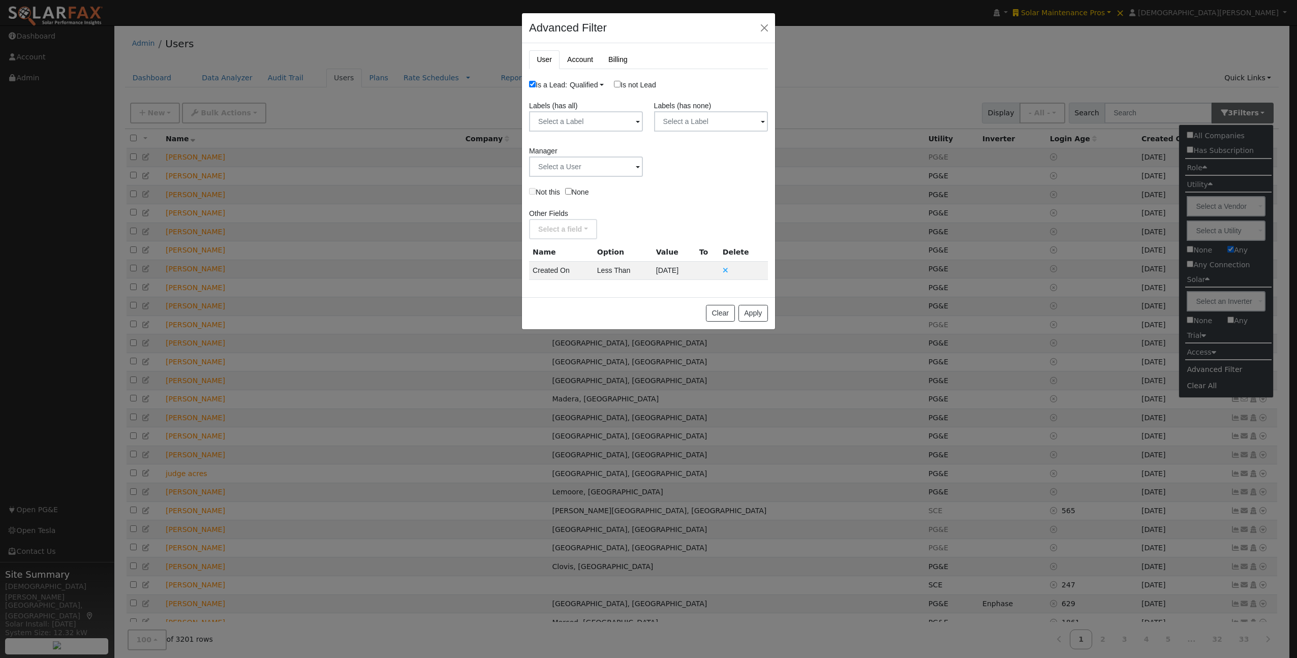
click at [588, 84] on link "Qualified" at bounding box center [587, 85] width 34 height 8
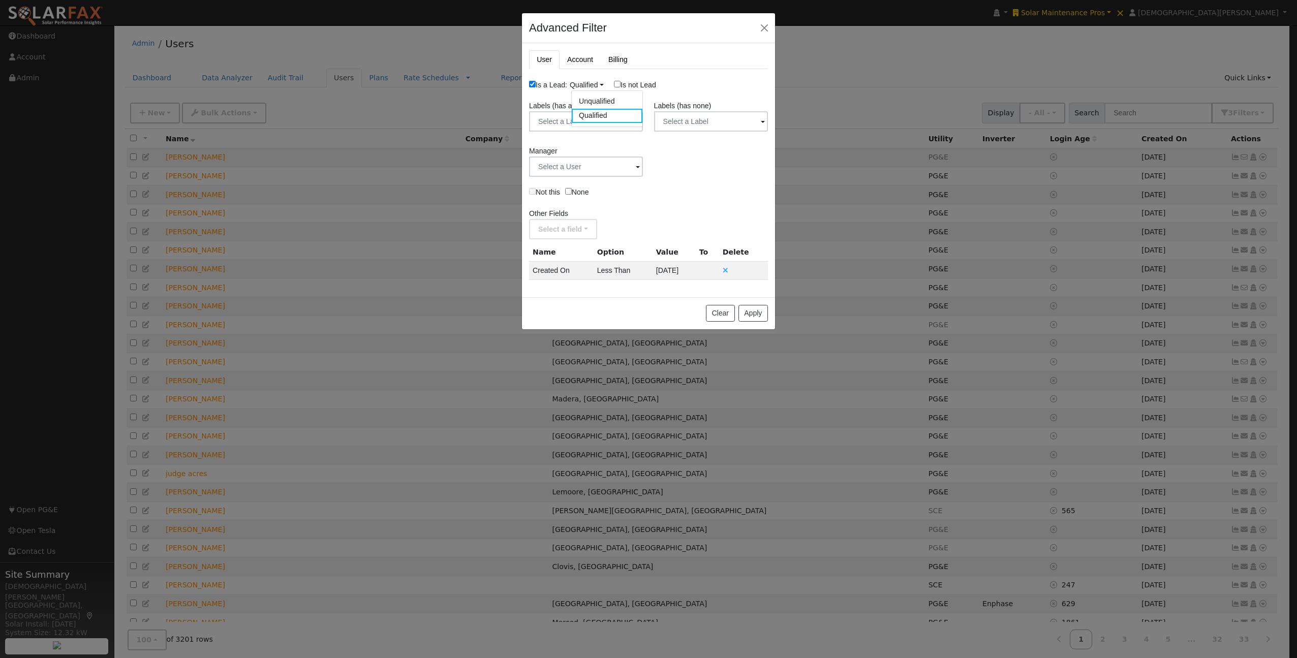
click at [593, 101] on link "Unqualified" at bounding box center [607, 102] width 71 height 14
click at [753, 314] on button "Apply" at bounding box center [753, 313] width 29 height 17
